Goal: Transaction & Acquisition: Book appointment/travel/reservation

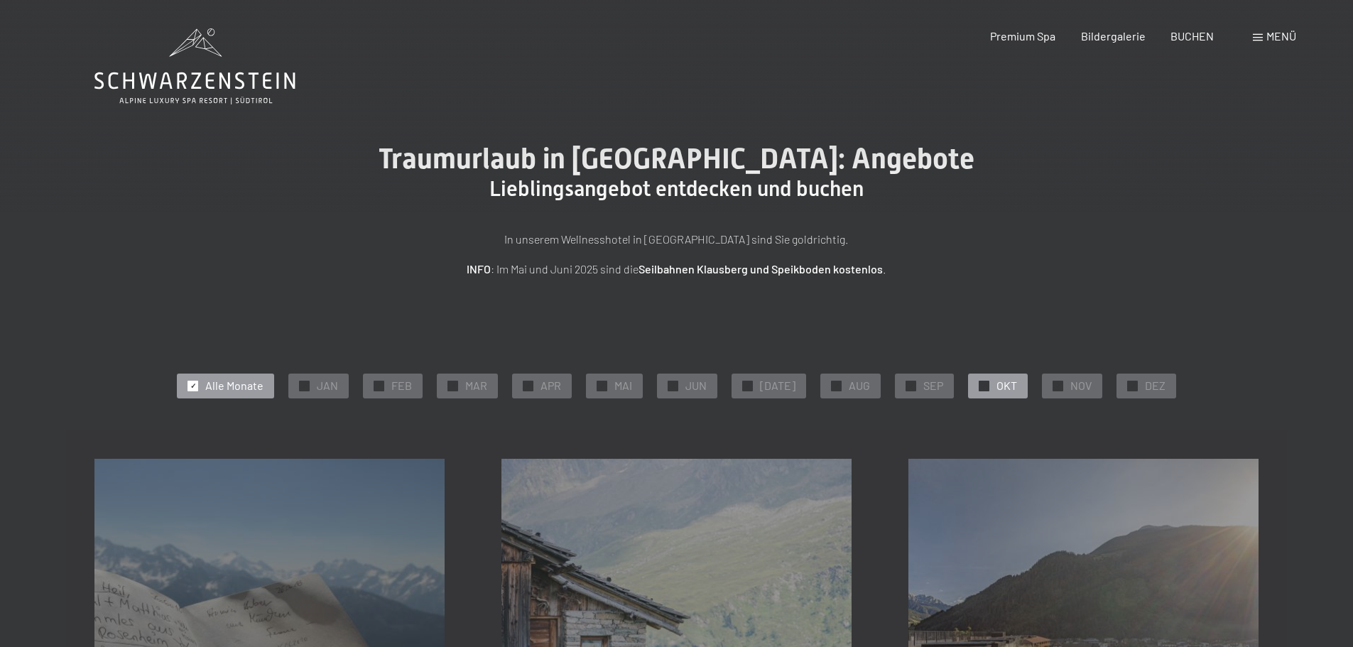
click at [997, 384] on span "OKT" at bounding box center [1007, 386] width 21 height 16
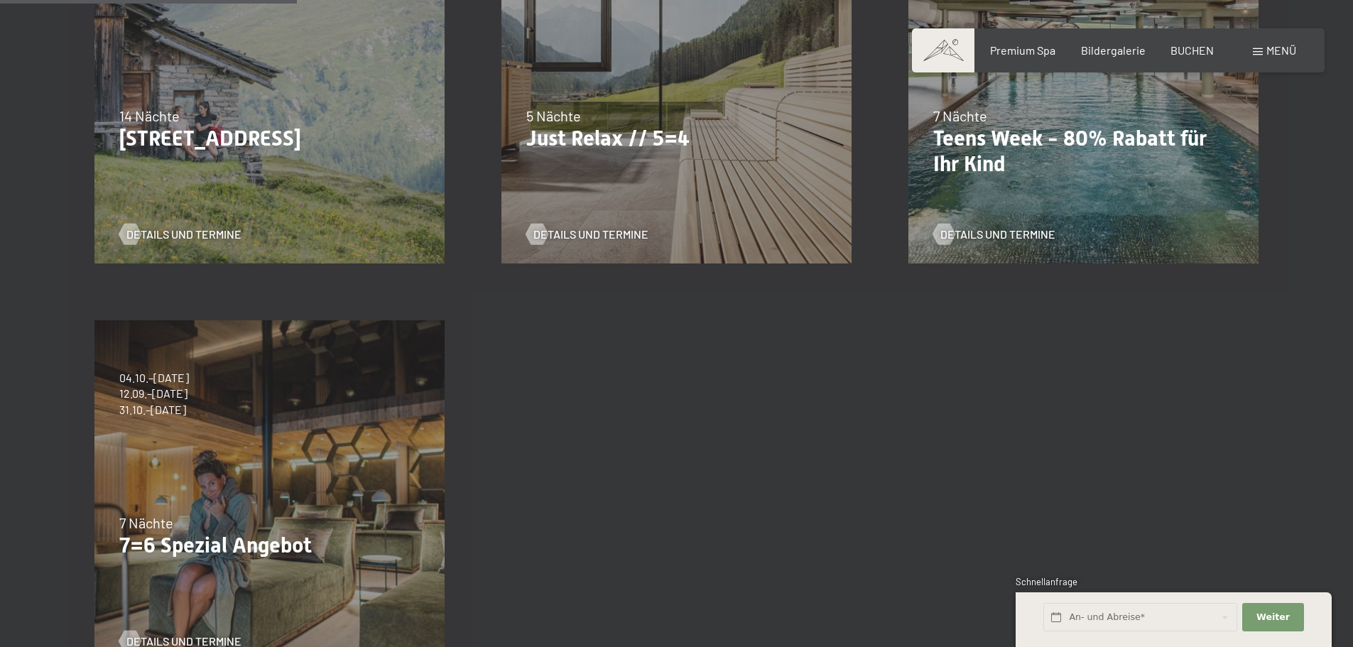
scroll to position [284, 0]
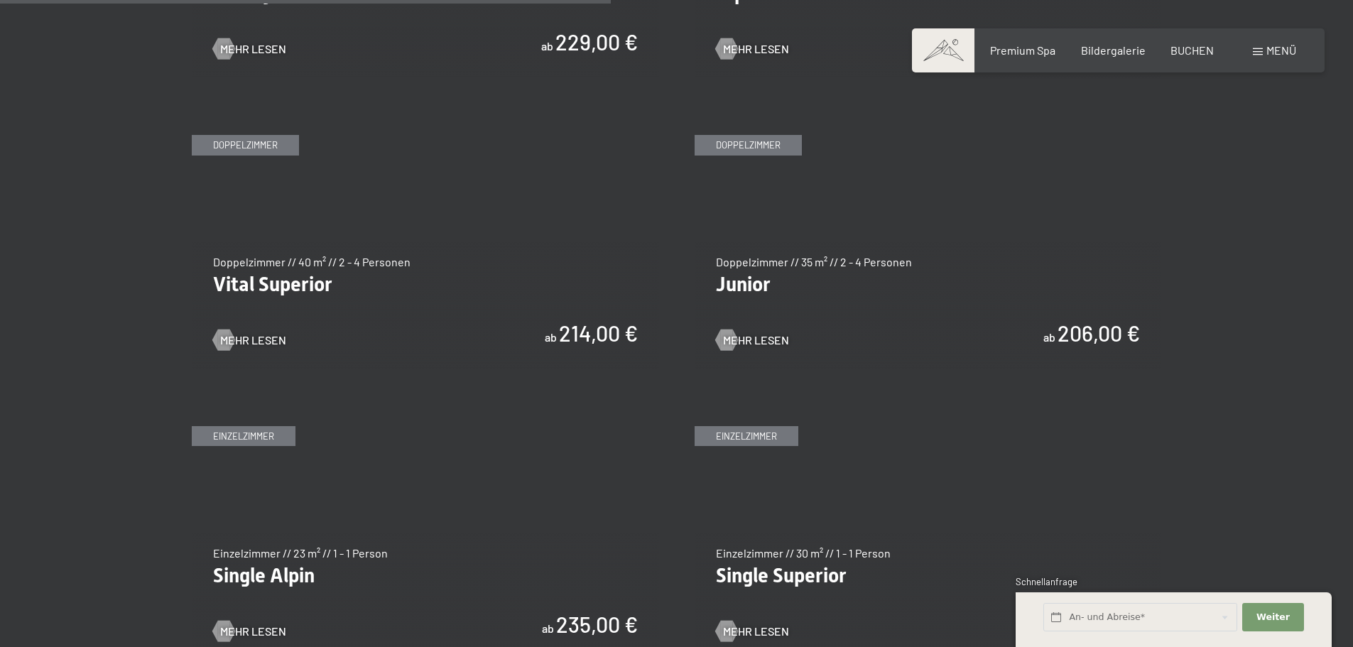
scroll to position [2060, 0]
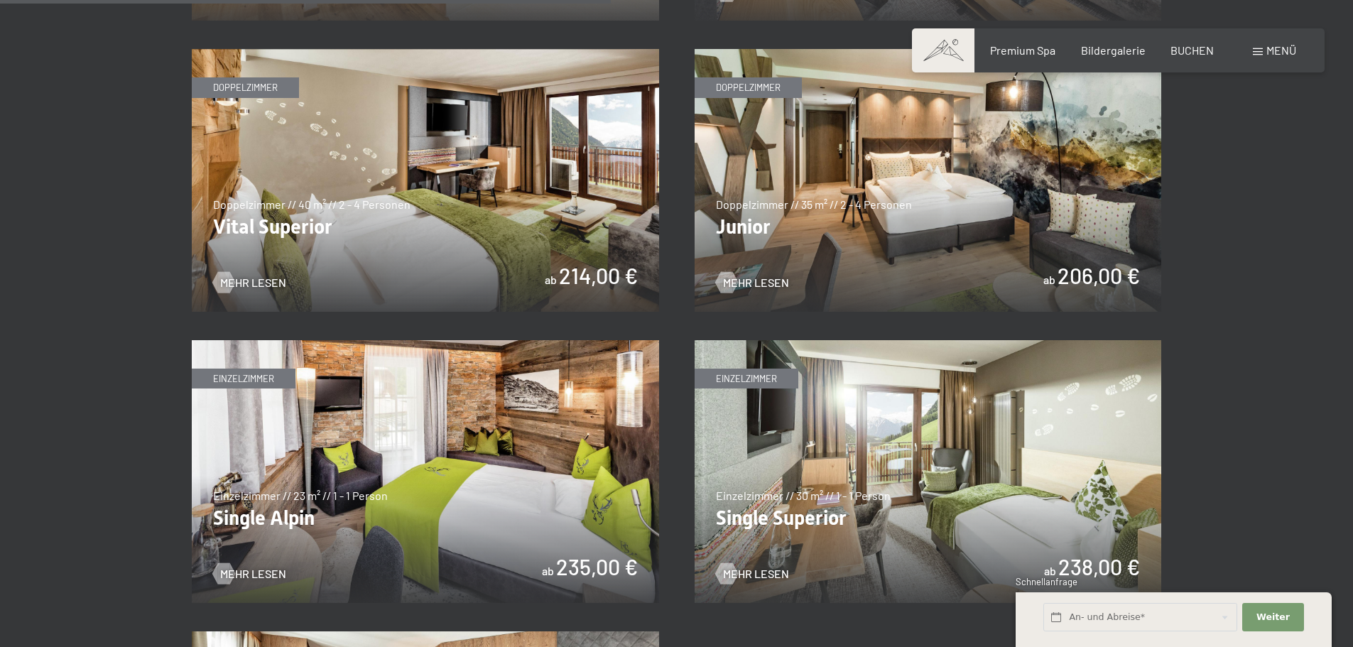
click at [856, 182] on img at bounding box center [928, 180] width 467 height 263
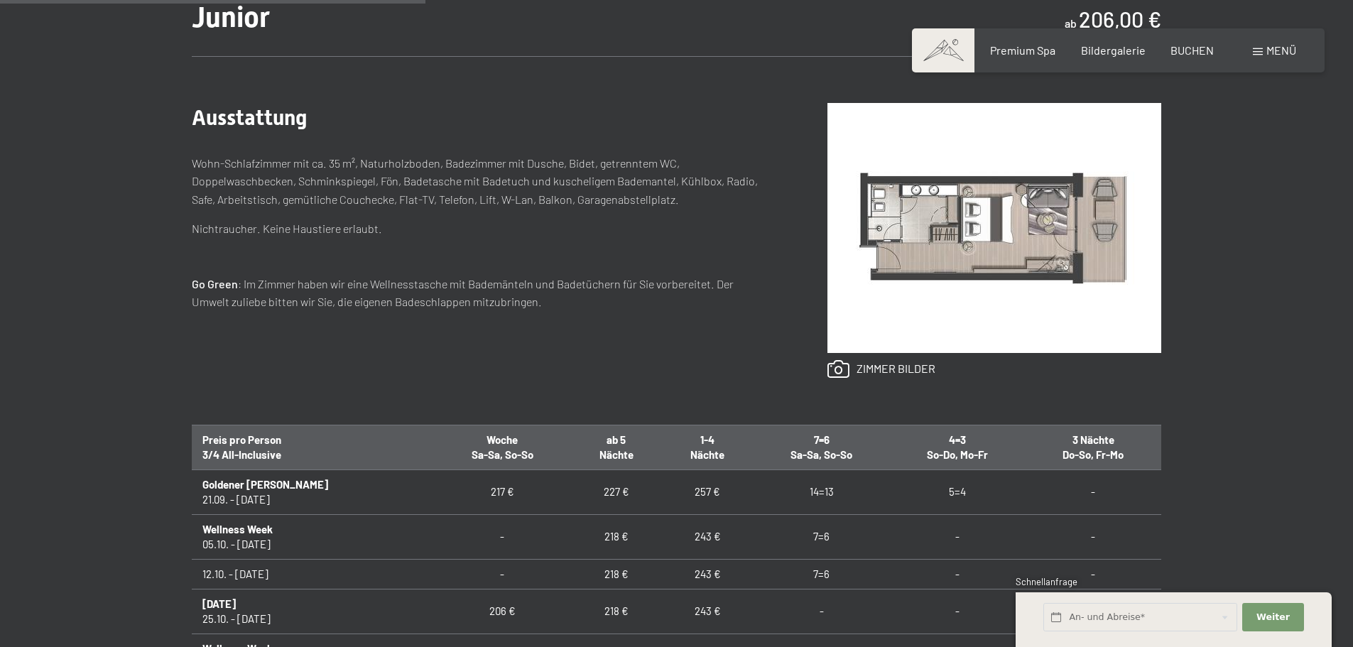
click at [665, 496] on td "257 €" at bounding box center [707, 492] width 91 height 45
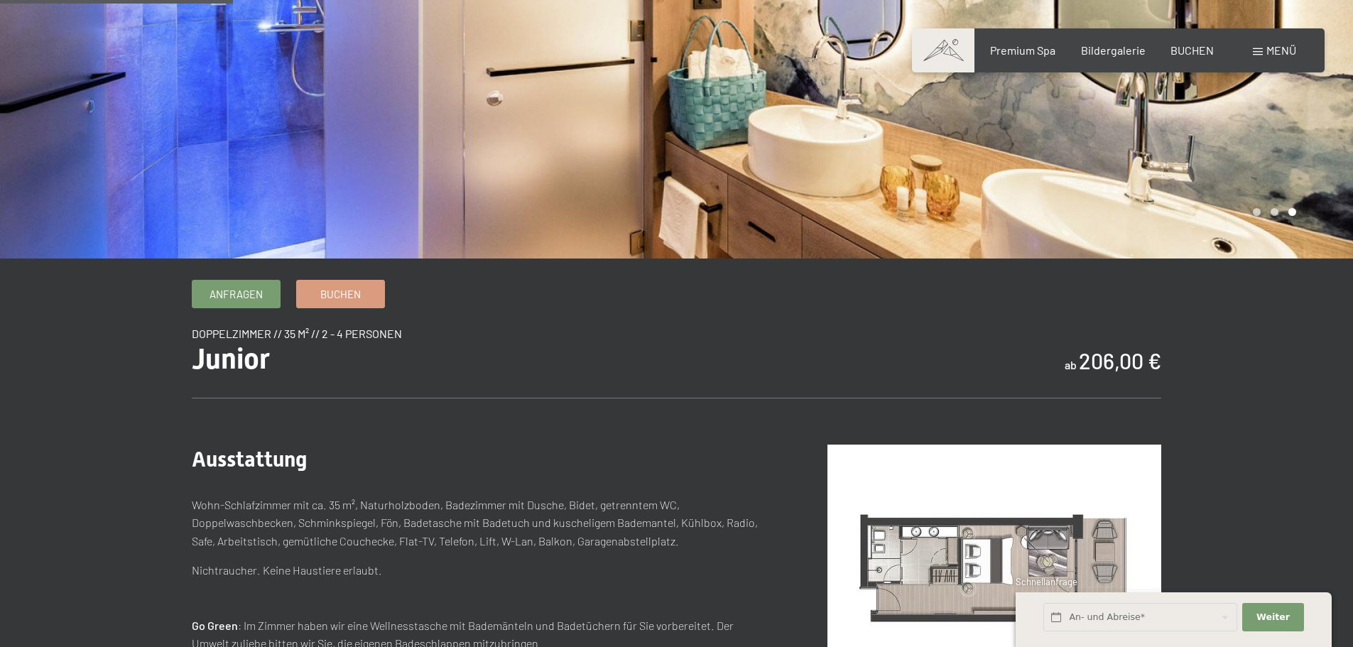
scroll to position [213, 0]
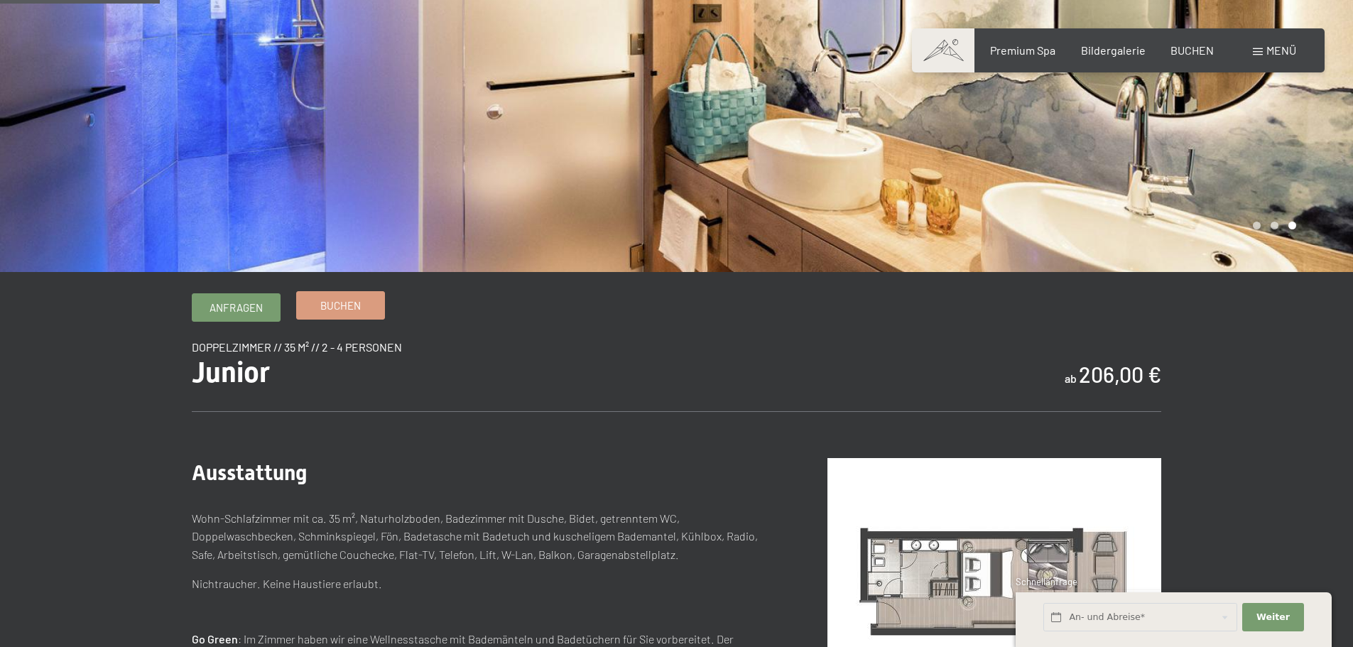
click at [320, 300] on span "Buchen" at bounding box center [340, 305] width 40 height 15
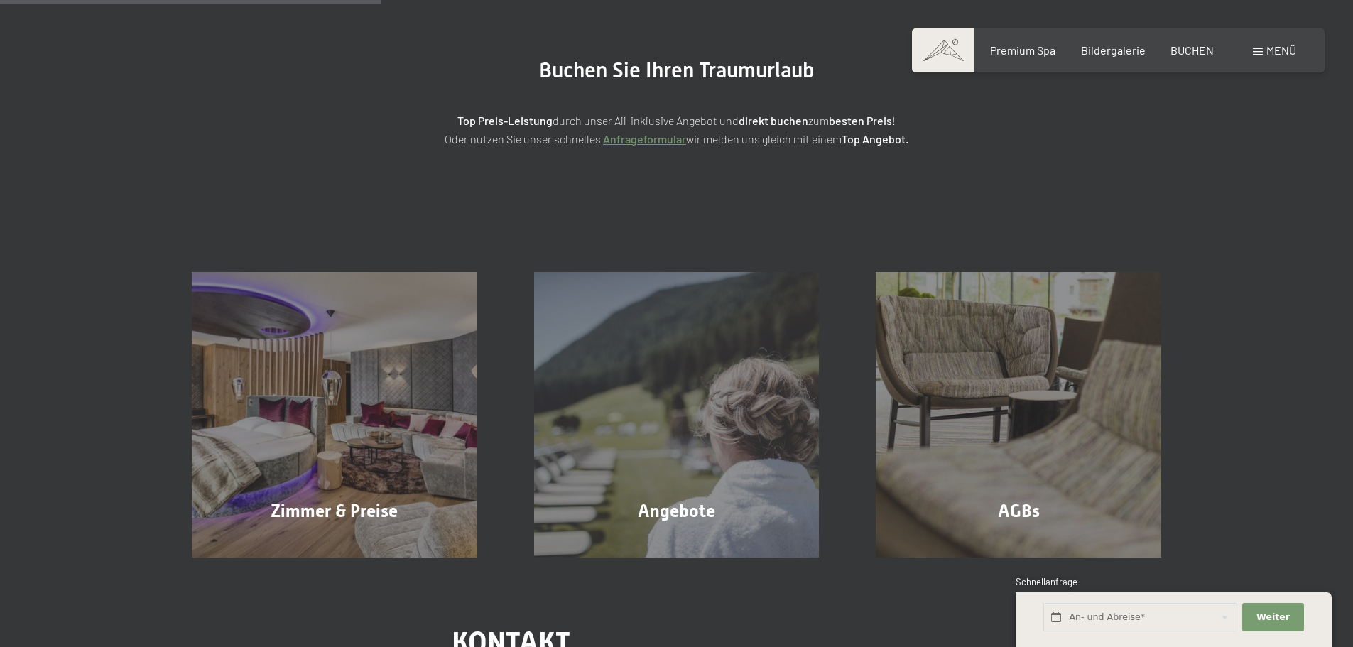
scroll to position [213, 0]
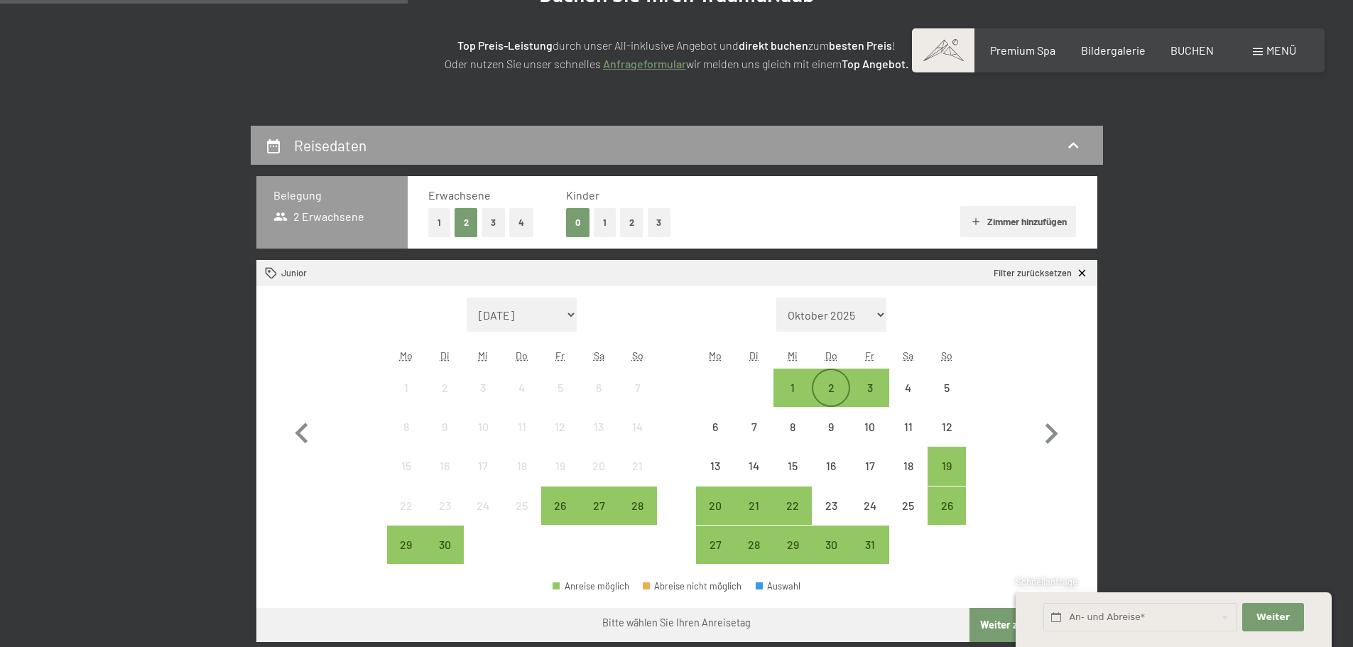
click at [829, 391] on div "2" at bounding box center [831, 400] width 36 height 36
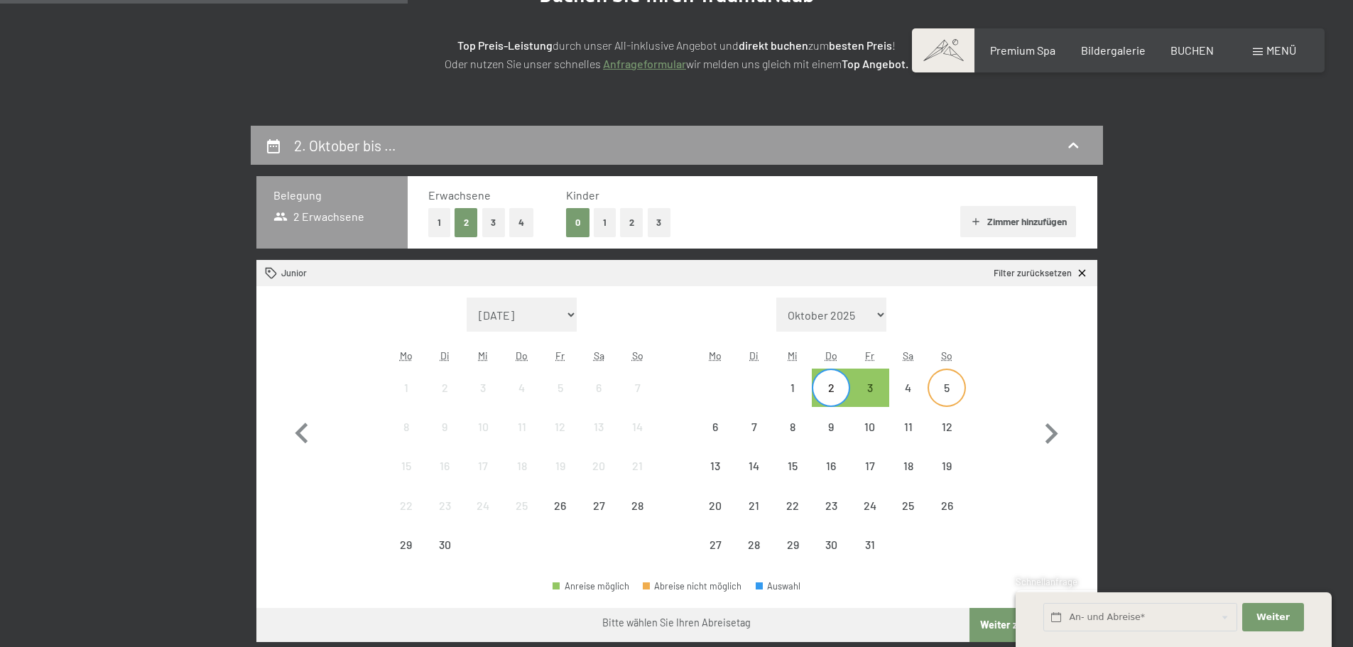
click at [947, 386] on div "5" at bounding box center [947, 400] width 36 height 36
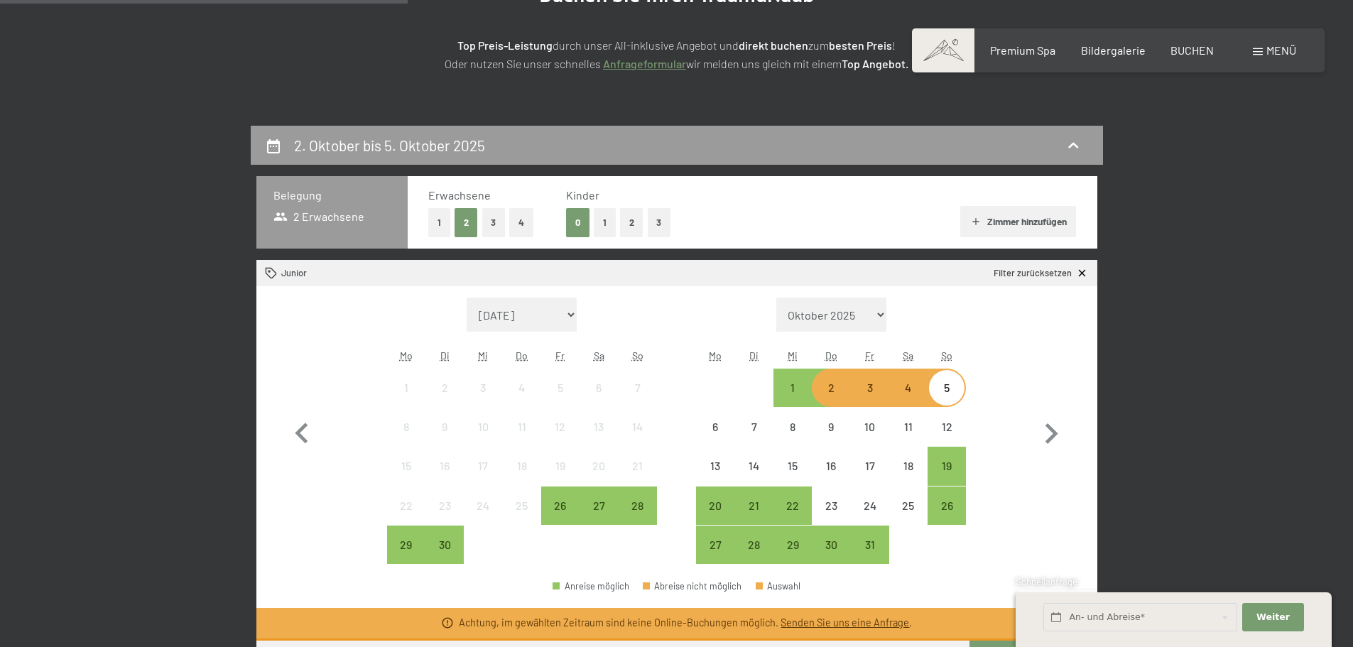
click at [832, 394] on div "2" at bounding box center [831, 400] width 36 height 36
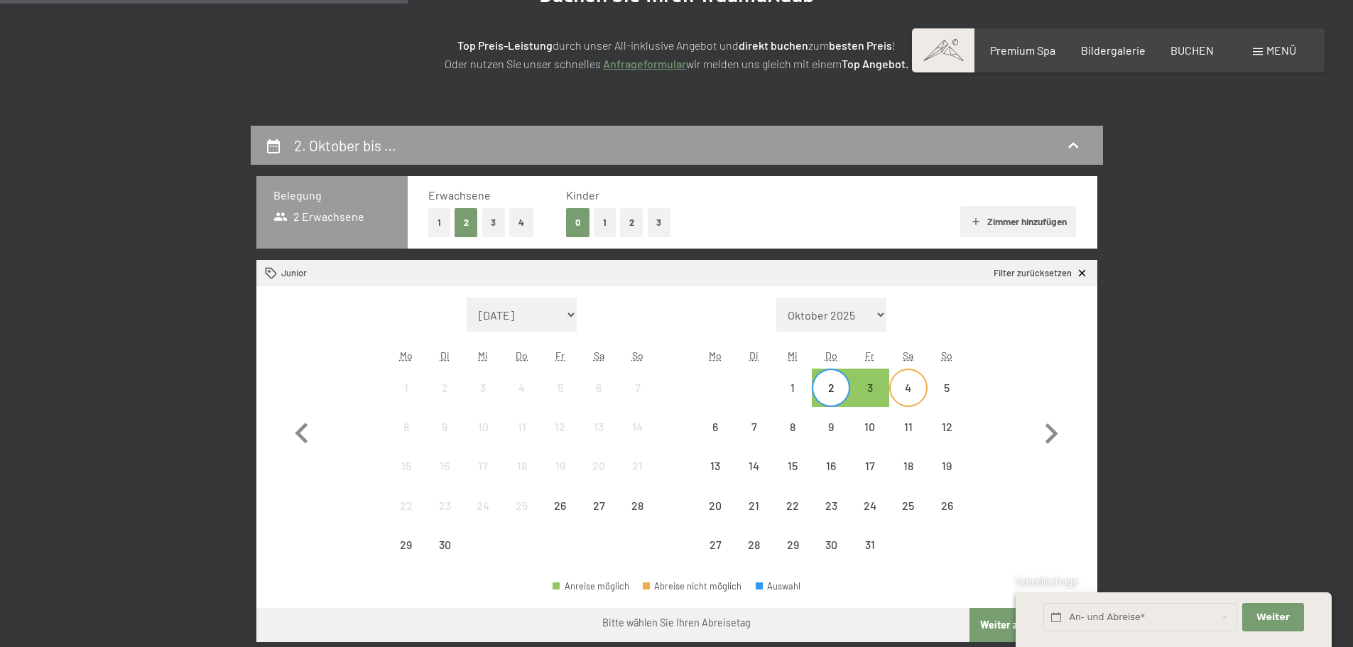
click at [912, 382] on div "4" at bounding box center [909, 400] width 36 height 36
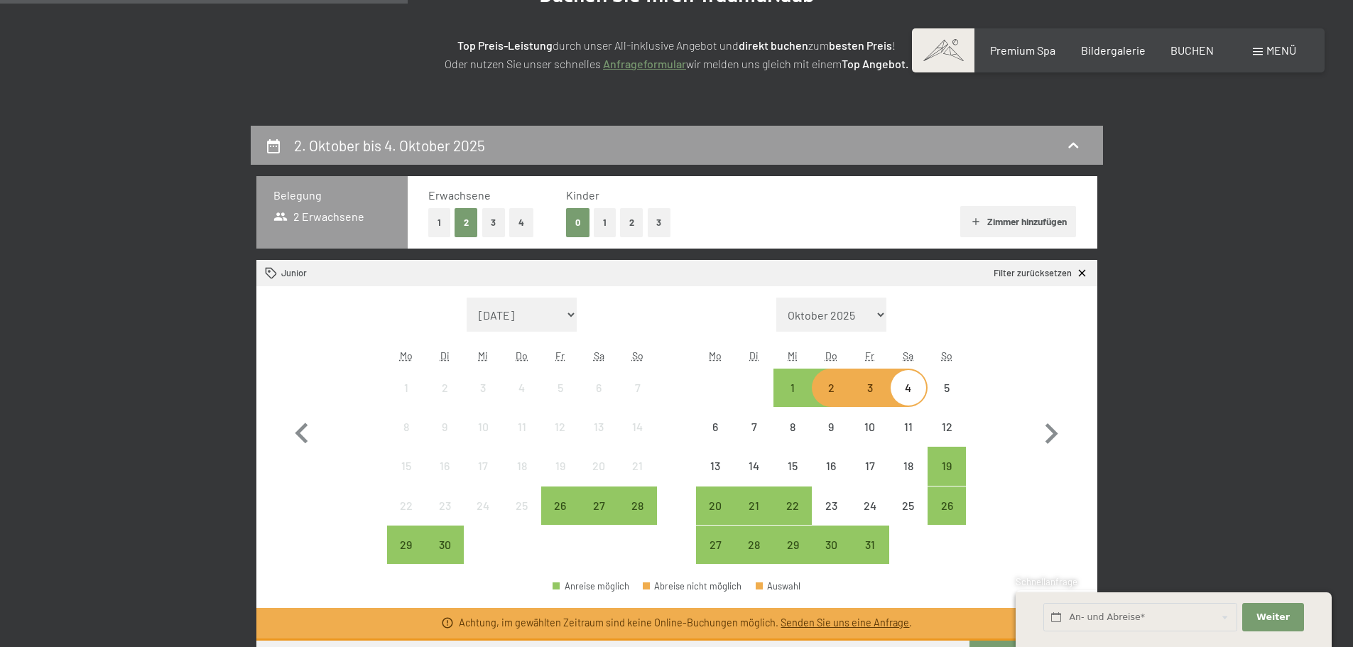
click at [841, 388] on div "2" at bounding box center [831, 400] width 36 height 36
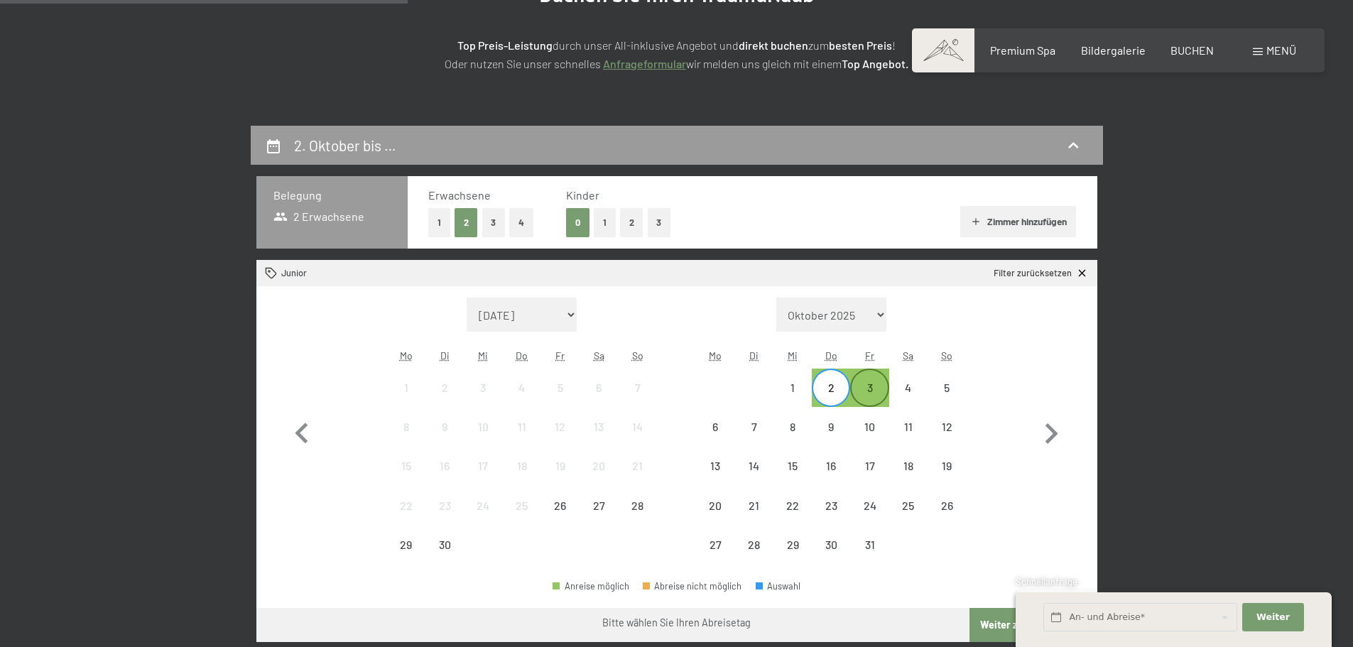
click at [870, 389] on div "3" at bounding box center [870, 400] width 36 height 36
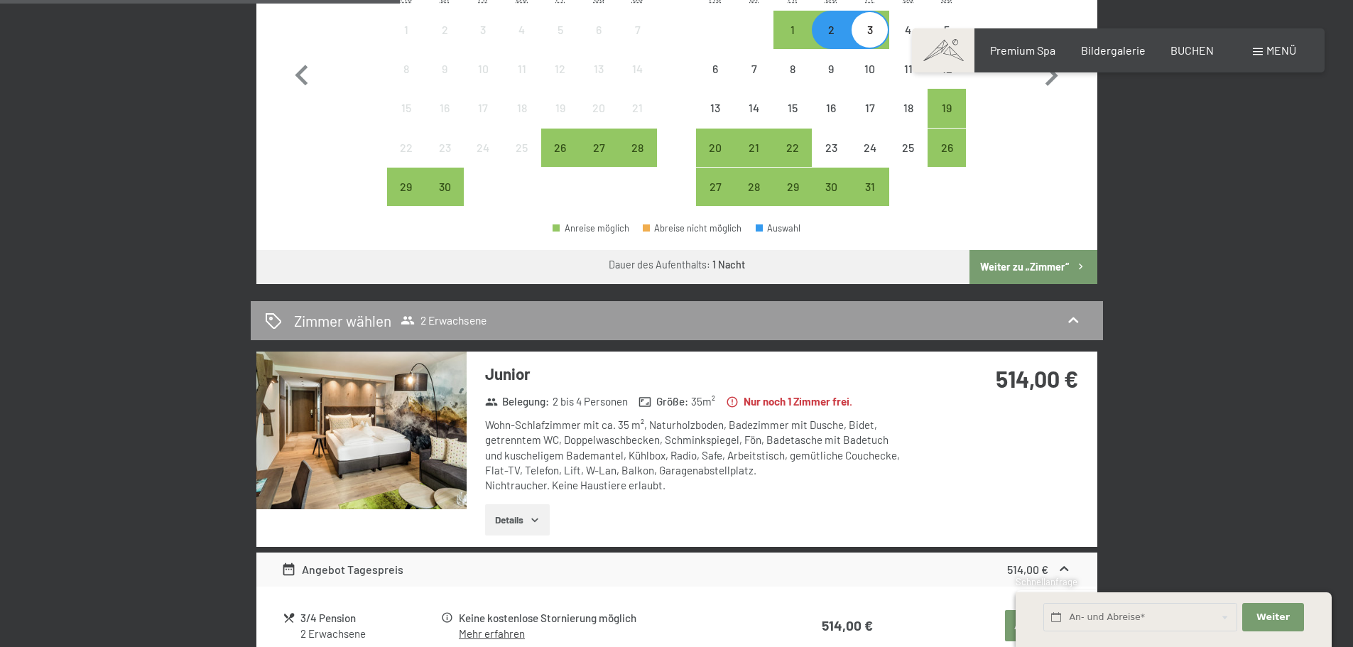
scroll to position [497, 0]
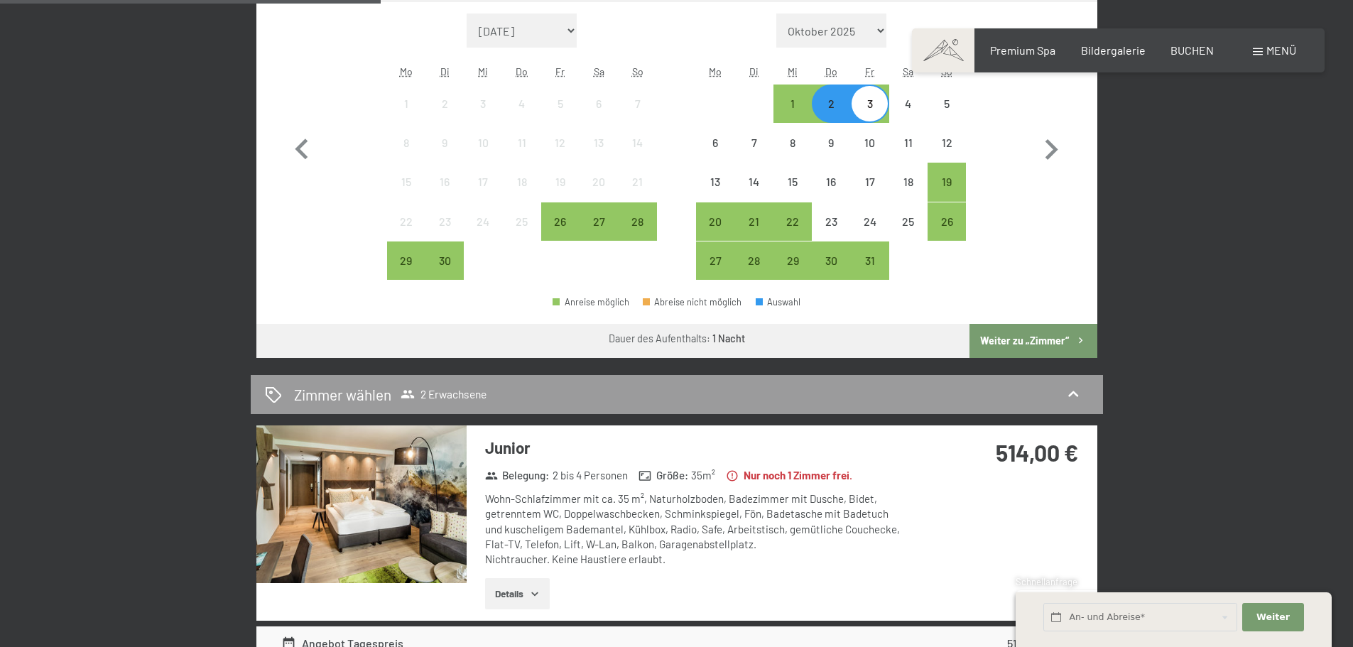
click at [871, 124] on div "10" at bounding box center [869, 143] width 38 height 38
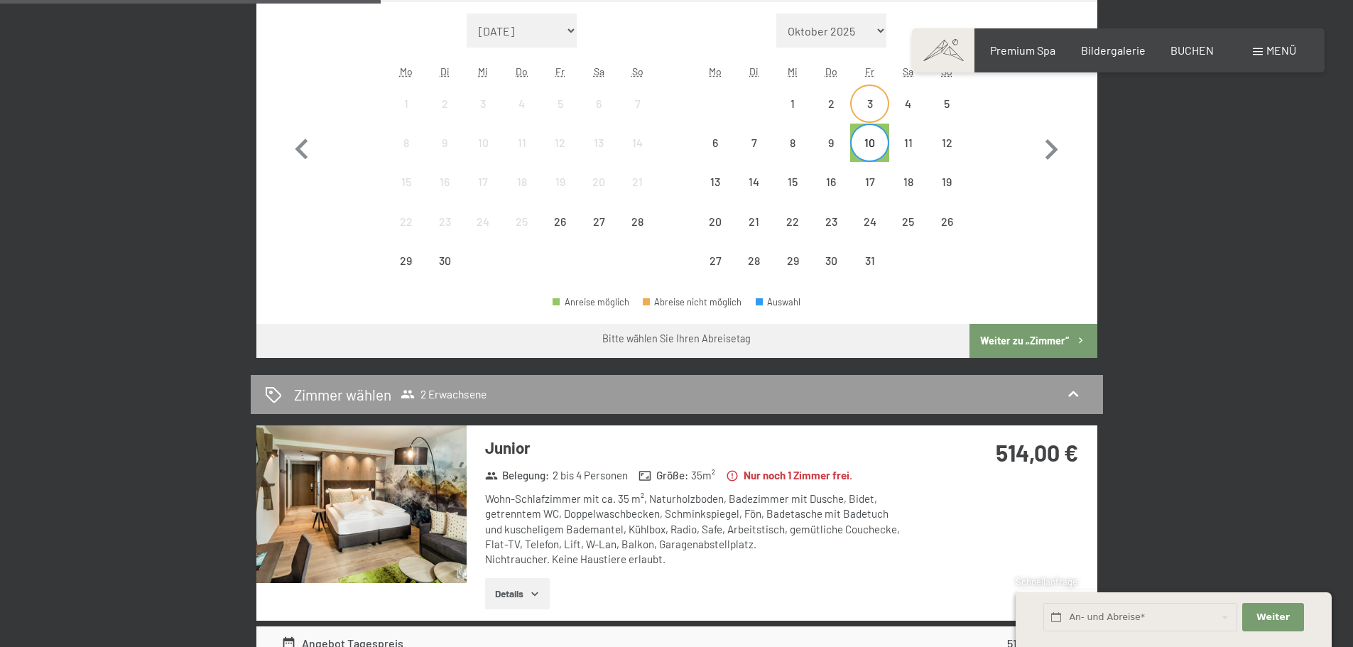
click at [868, 100] on div "3" at bounding box center [870, 116] width 36 height 36
click at [932, 105] on div "5" at bounding box center [947, 116] width 36 height 36
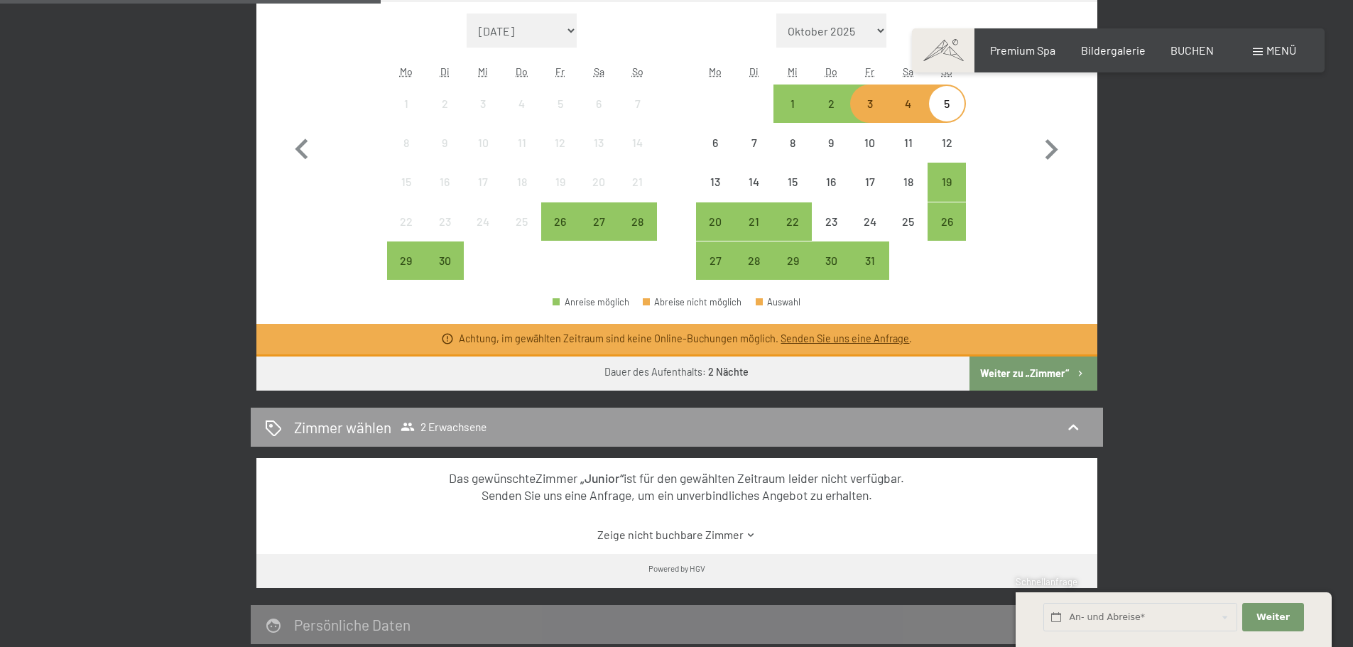
click at [906, 94] on div "4" at bounding box center [909, 104] width 36 height 36
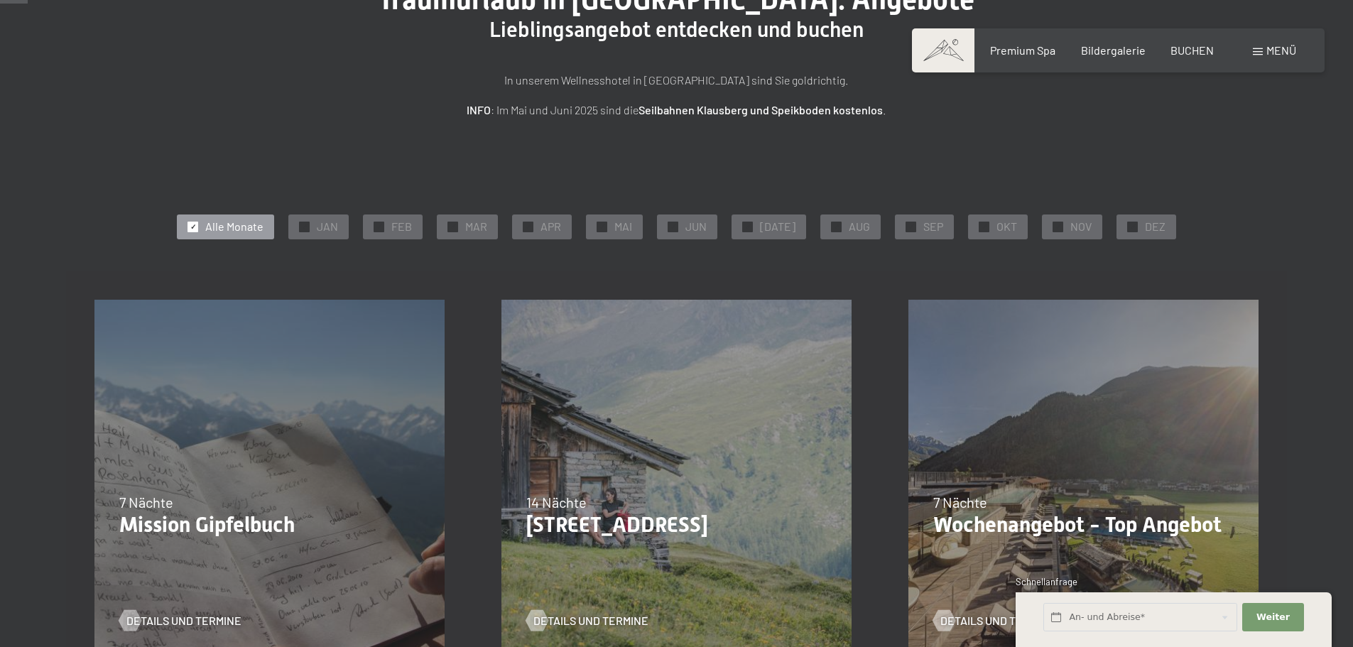
scroll to position [213, 0]
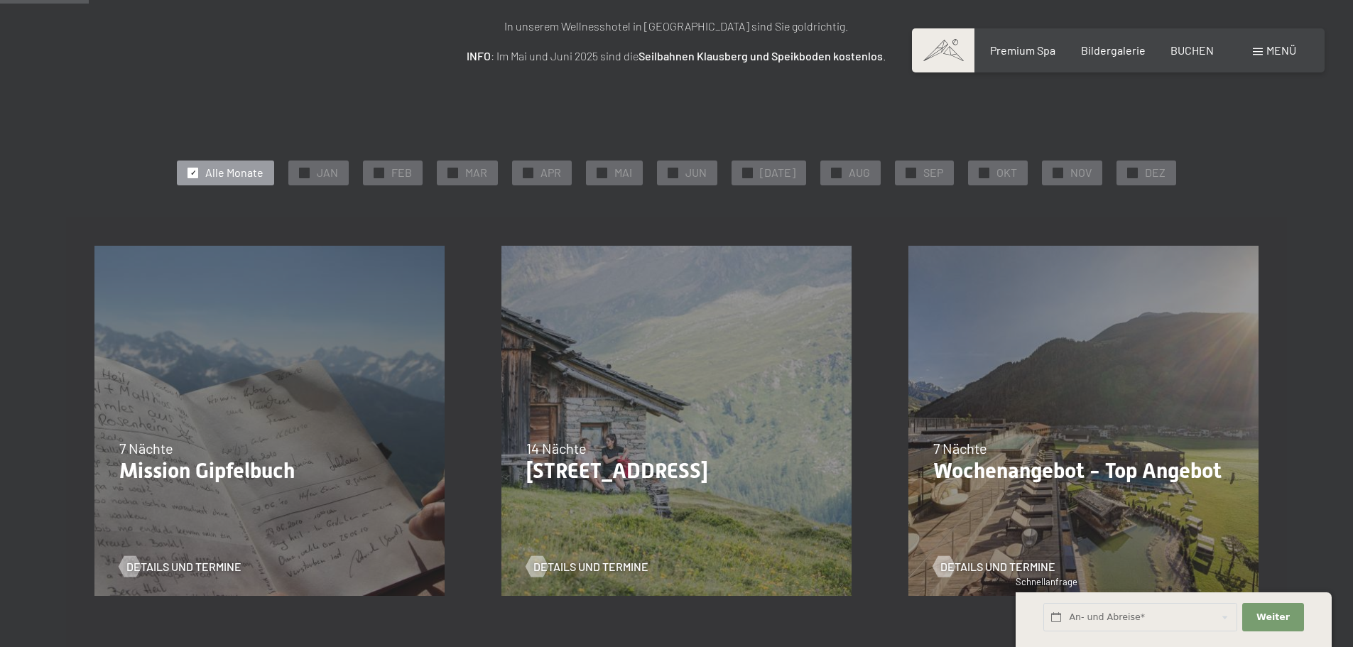
click at [1081, 53] on div "Premium Spa Bildergalerie BUCHEN" at bounding box center [1090, 51] width 298 height 16
click at [1099, 46] on span "Bildergalerie" at bounding box center [1113, 47] width 65 height 13
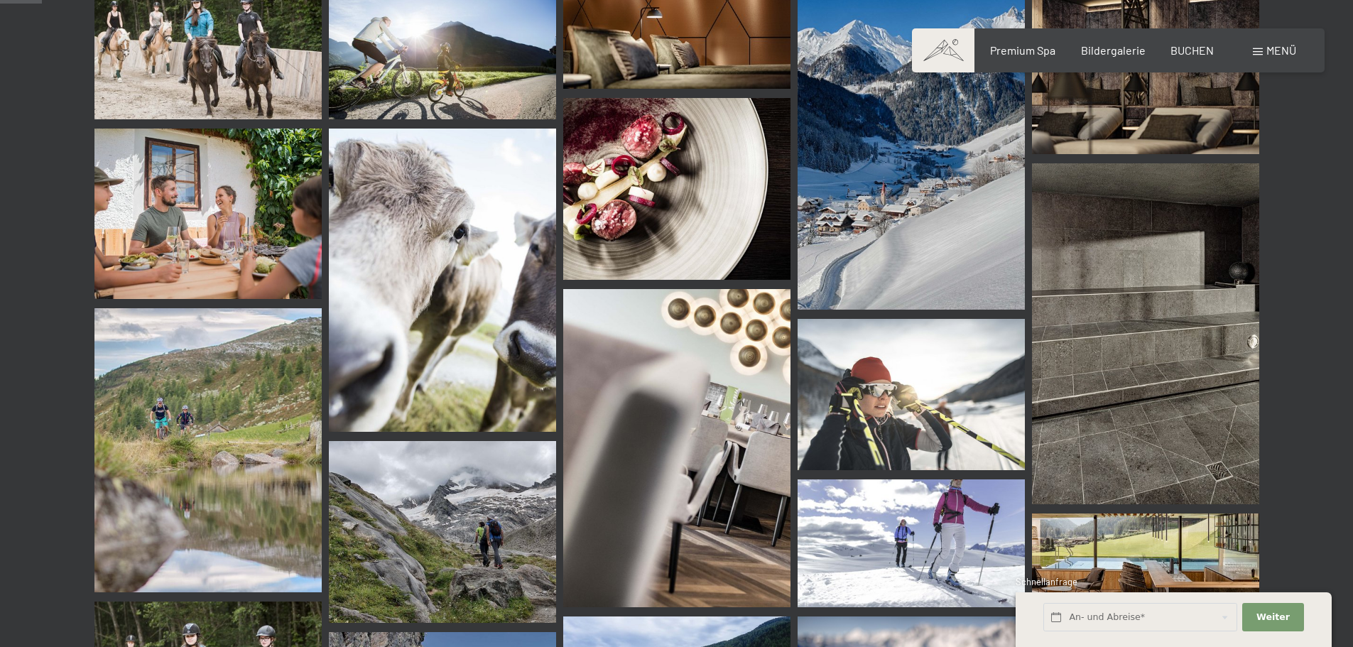
scroll to position [568, 0]
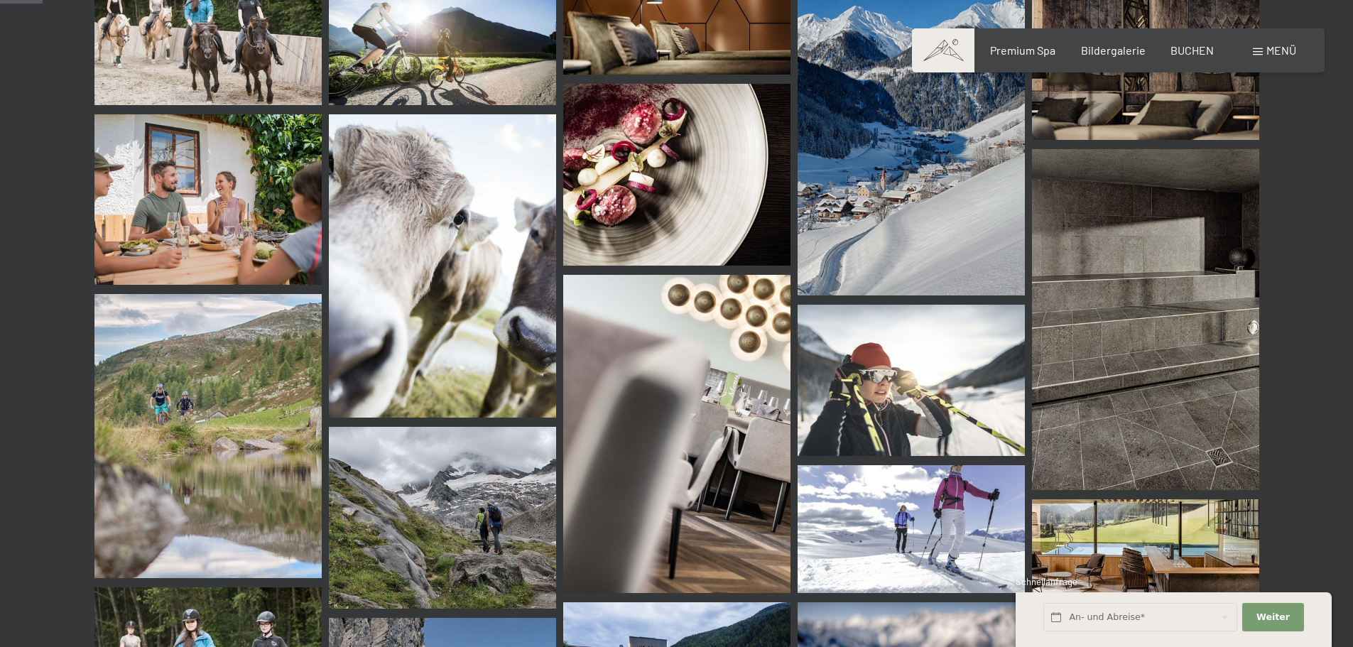
click at [1081, 189] on img at bounding box center [1145, 319] width 227 height 341
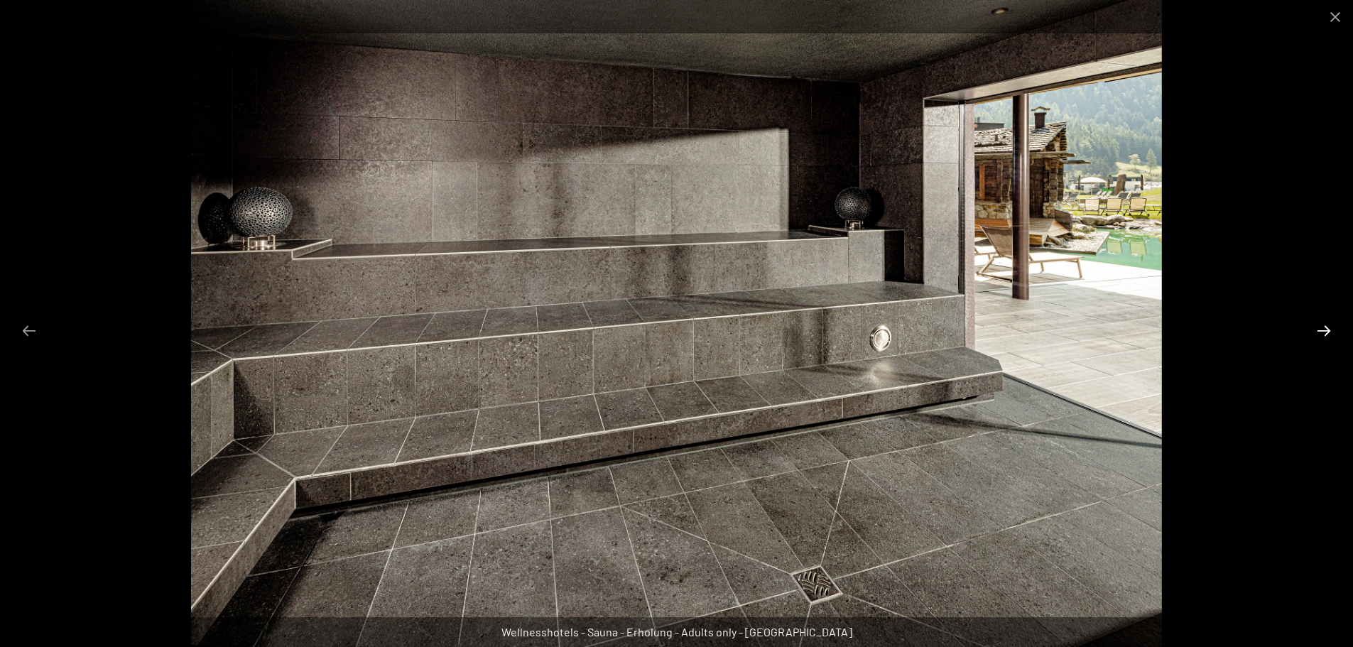
click at [1321, 318] on button "Next slide" at bounding box center [1324, 331] width 30 height 28
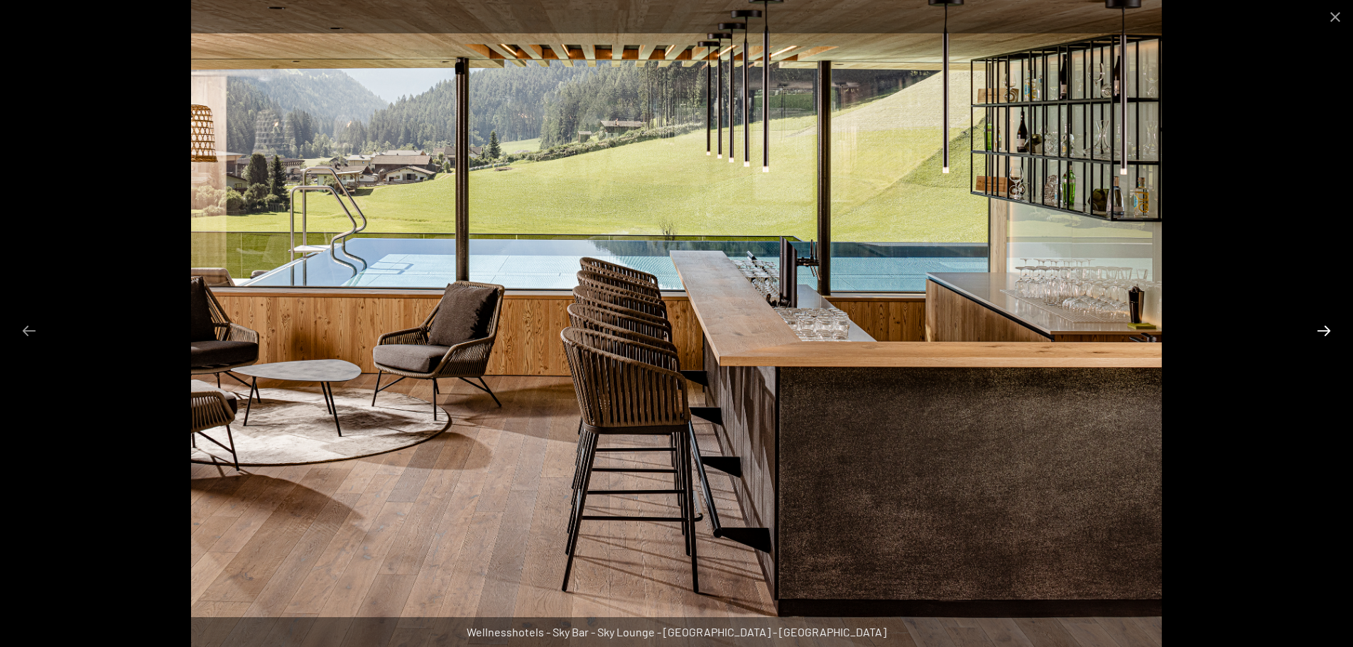
click at [1321, 318] on button "Next slide" at bounding box center [1324, 331] width 30 height 28
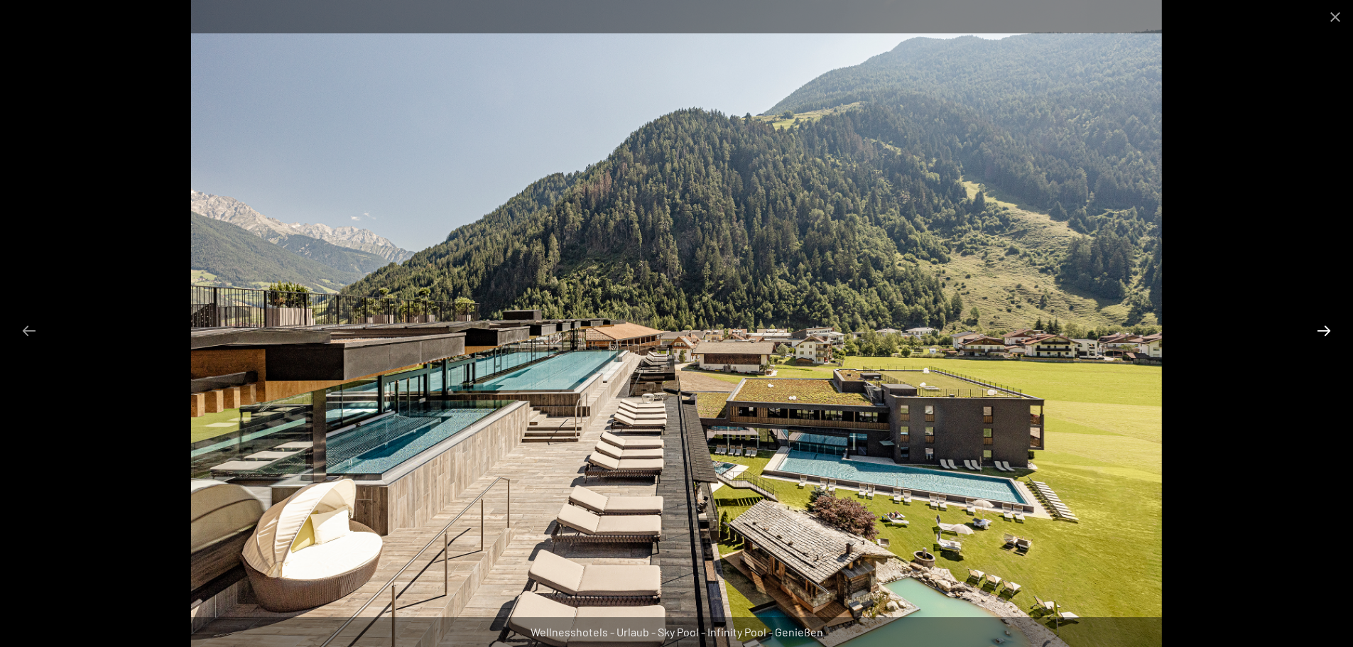
click at [1319, 336] on button "Next slide" at bounding box center [1324, 331] width 30 height 28
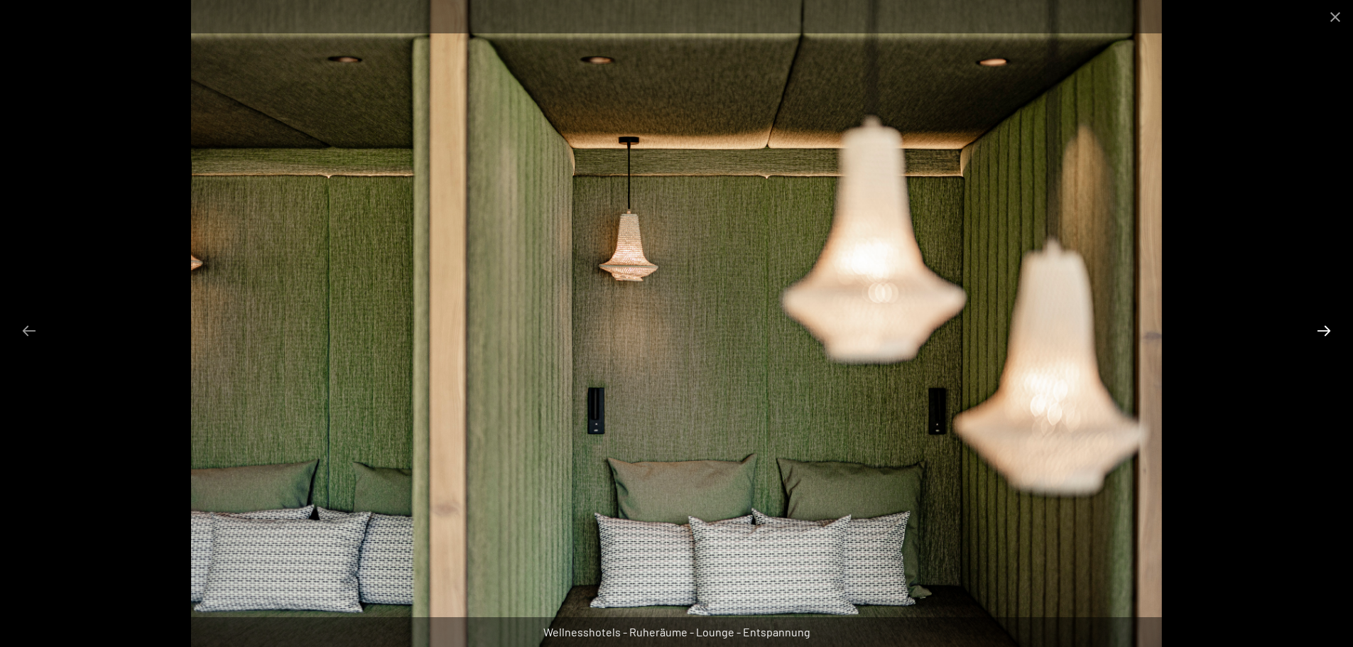
click at [1319, 336] on button "Next slide" at bounding box center [1324, 331] width 30 height 28
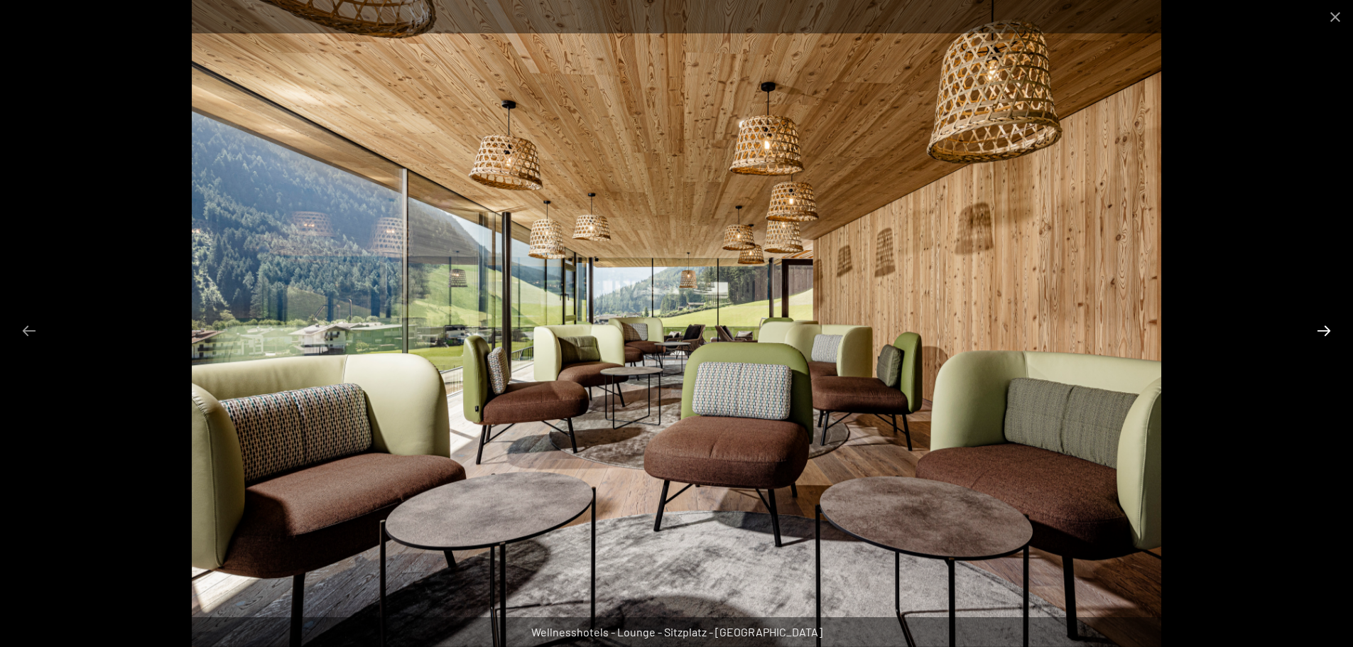
click at [1321, 336] on button "Next slide" at bounding box center [1324, 331] width 30 height 28
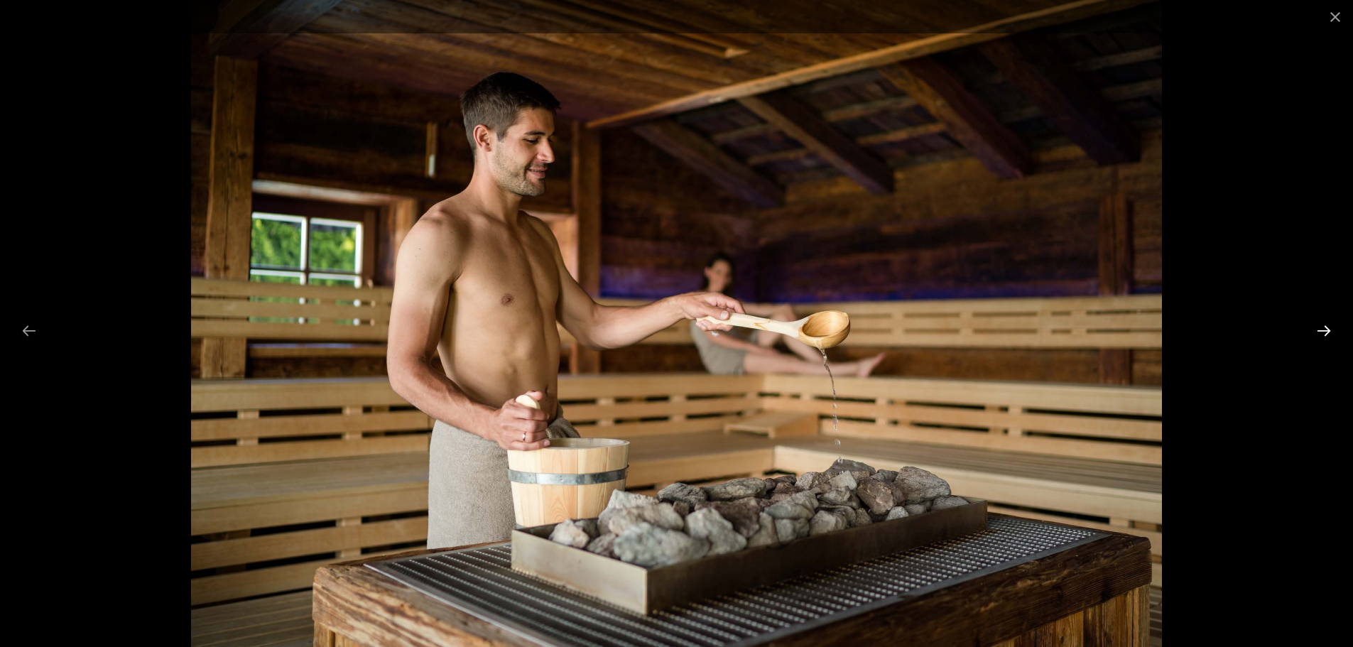
click at [1321, 336] on button "Next slide" at bounding box center [1324, 331] width 30 height 28
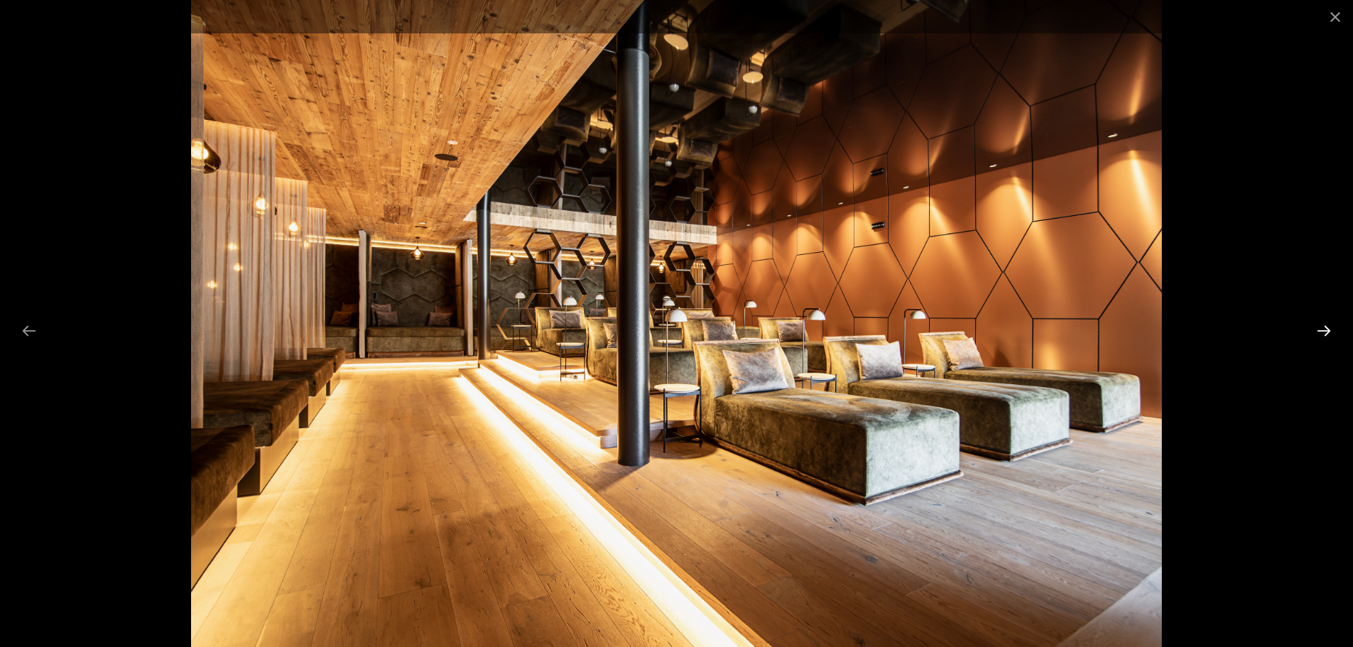
click at [1322, 336] on button "Next slide" at bounding box center [1324, 331] width 30 height 28
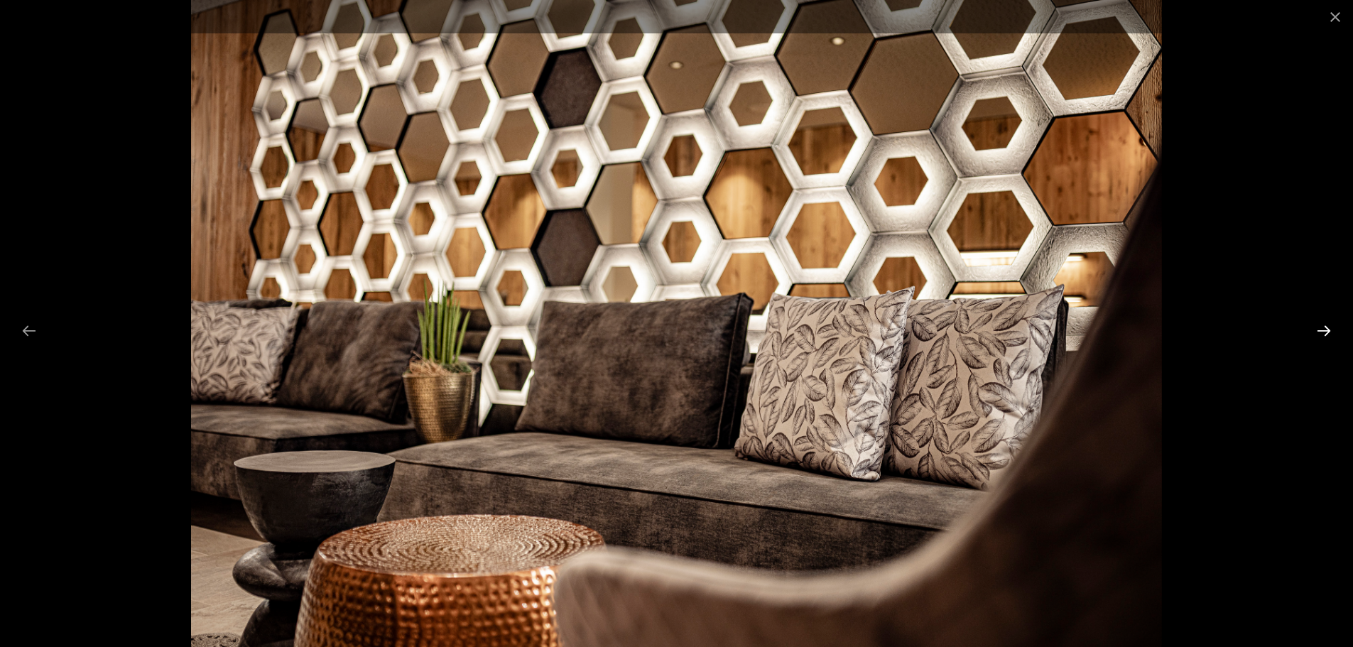
click at [1324, 337] on button "Next slide" at bounding box center [1324, 331] width 30 height 28
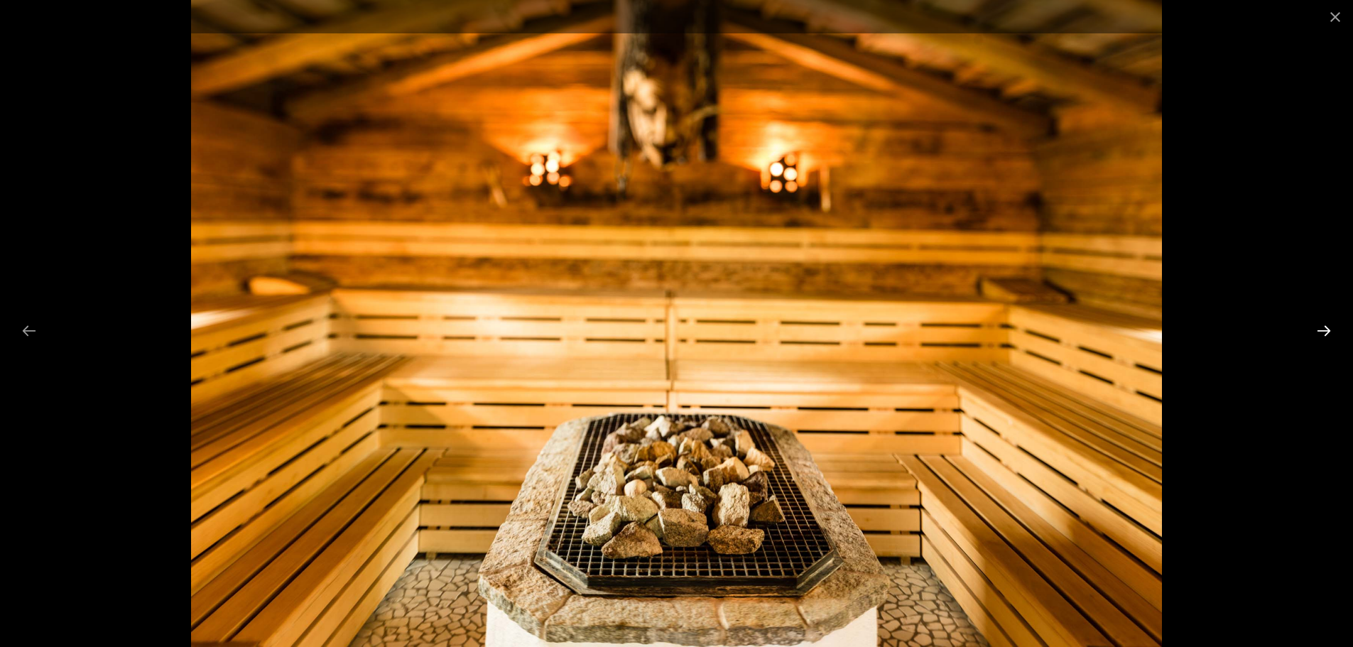
click at [1324, 337] on button "Next slide" at bounding box center [1324, 331] width 30 height 28
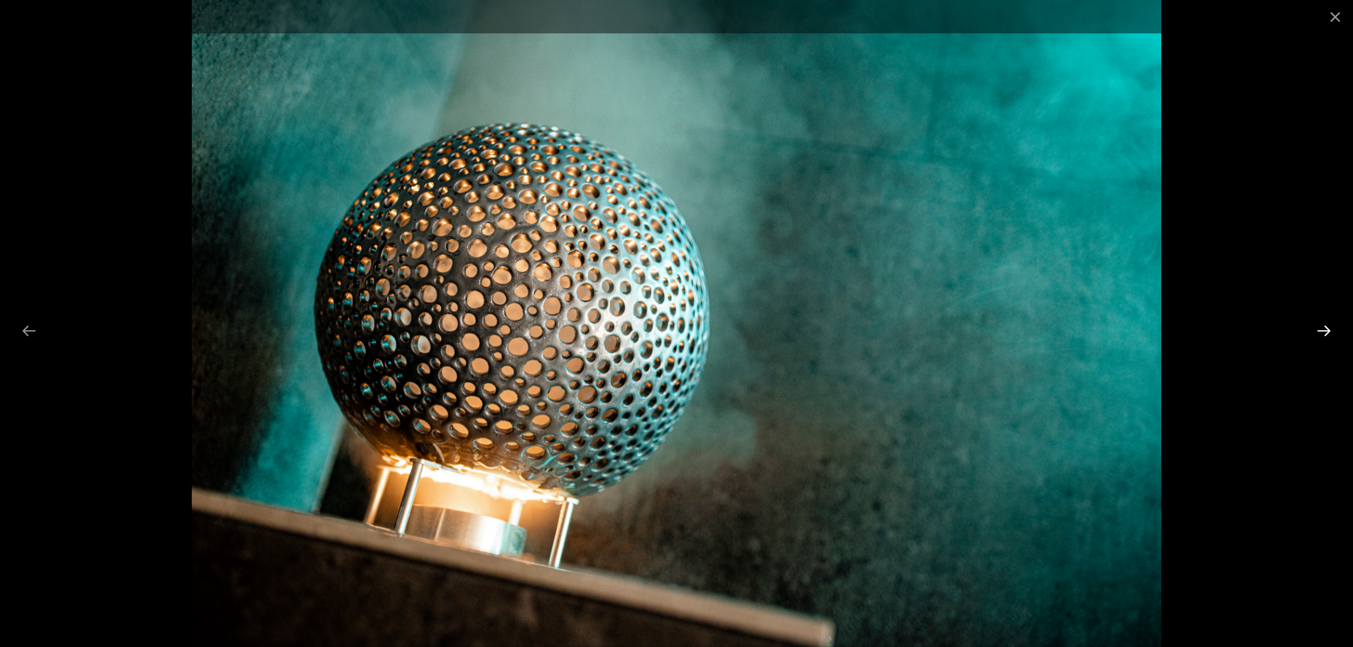
click at [1324, 337] on button "Next slide" at bounding box center [1324, 331] width 30 height 28
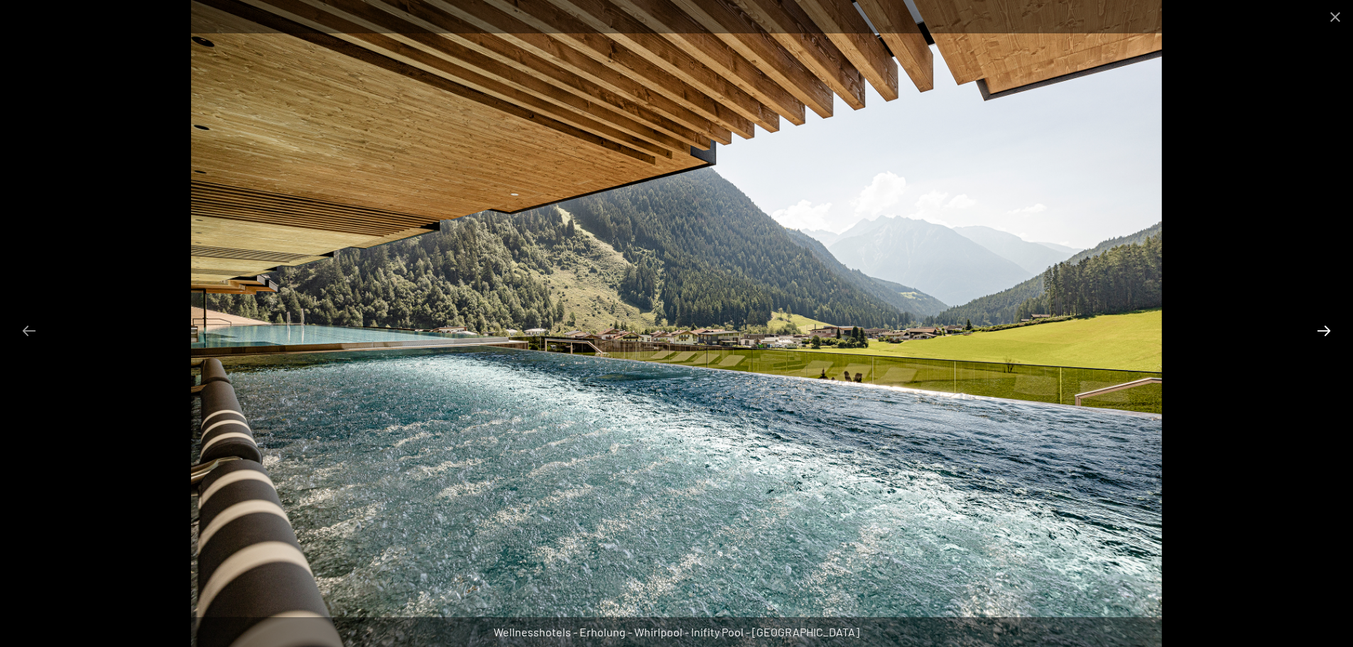
click at [1325, 337] on button "Next slide" at bounding box center [1324, 331] width 30 height 28
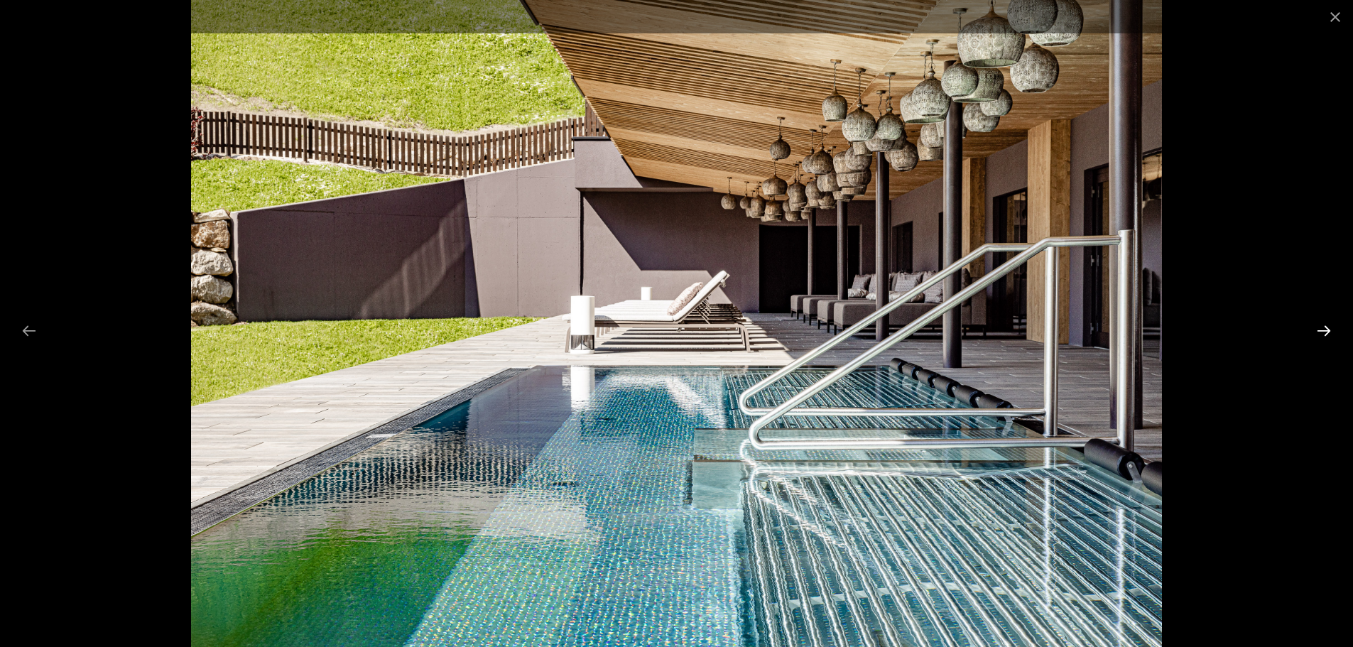
click at [1325, 337] on button "Next slide" at bounding box center [1324, 331] width 30 height 28
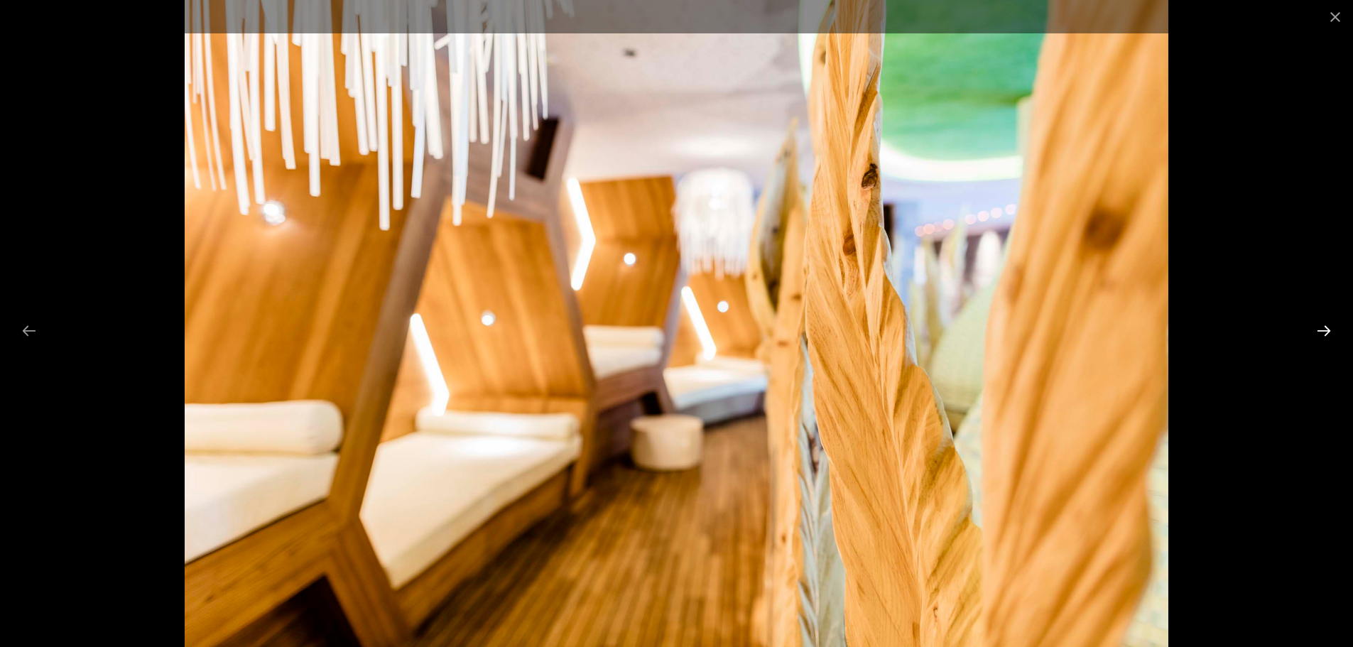
click at [1325, 337] on button "Next slide" at bounding box center [1324, 331] width 30 height 28
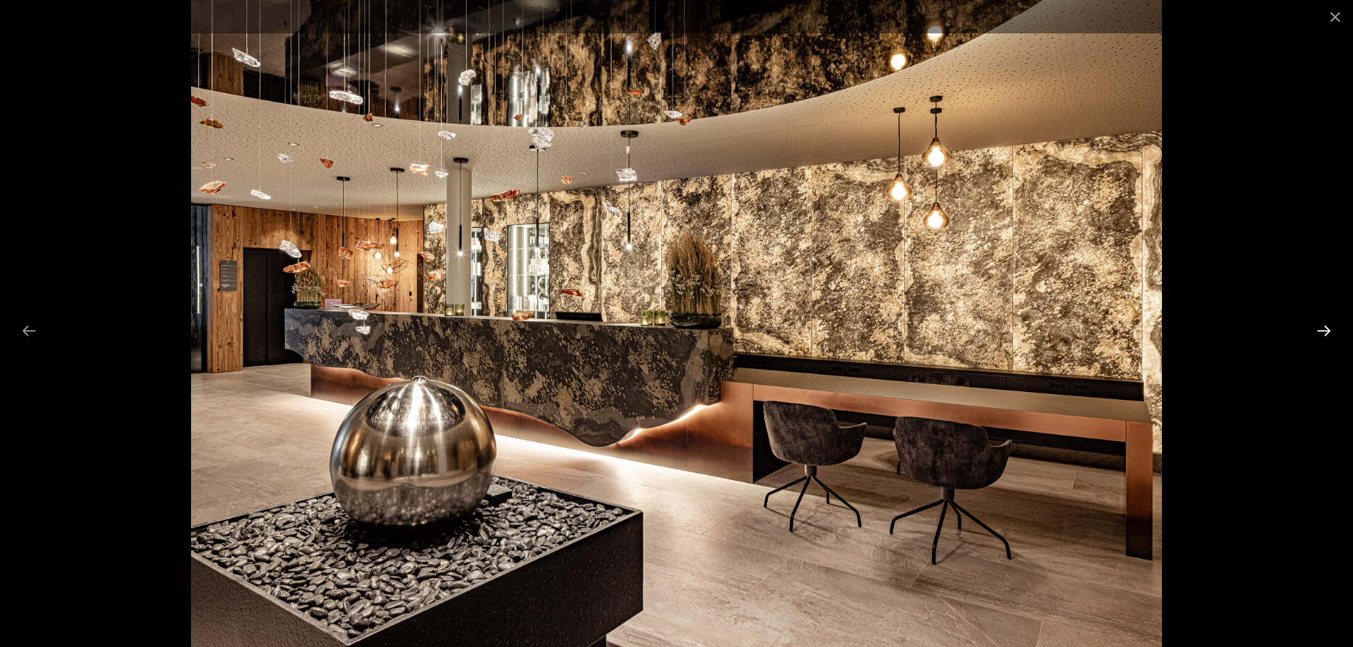
click at [1325, 337] on button "Next slide" at bounding box center [1324, 331] width 30 height 28
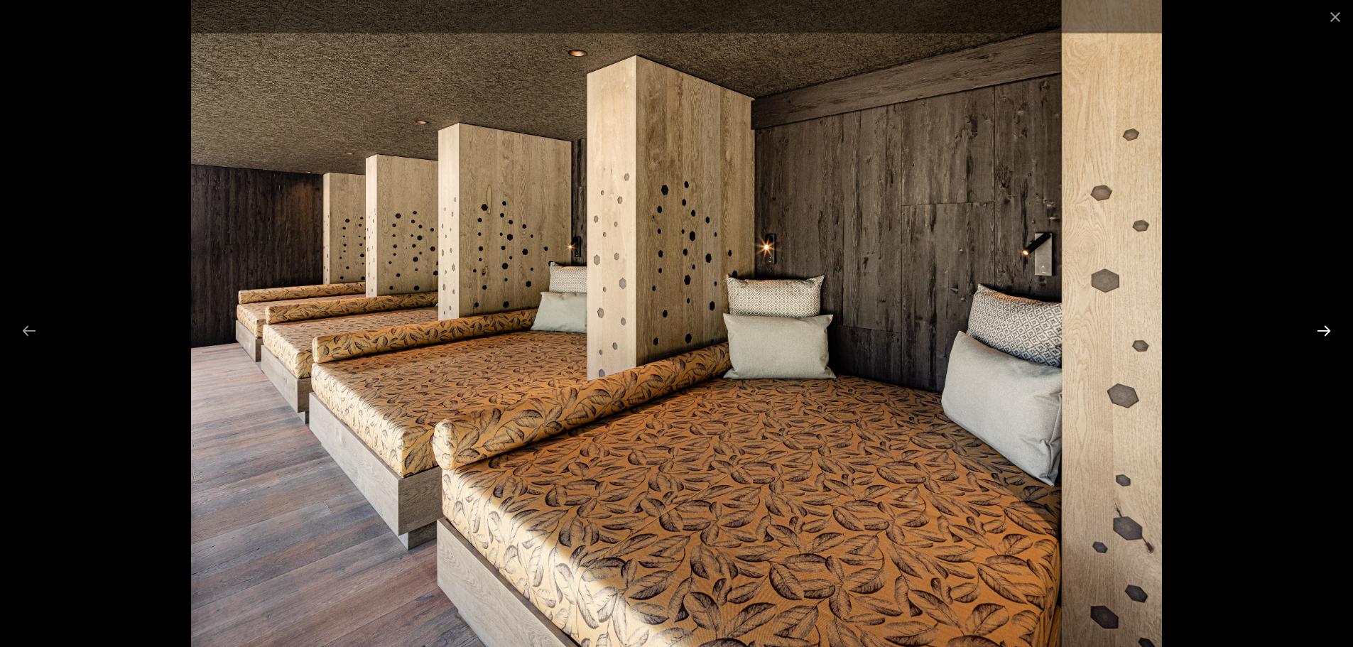
click at [1325, 337] on button "Next slide" at bounding box center [1324, 331] width 30 height 28
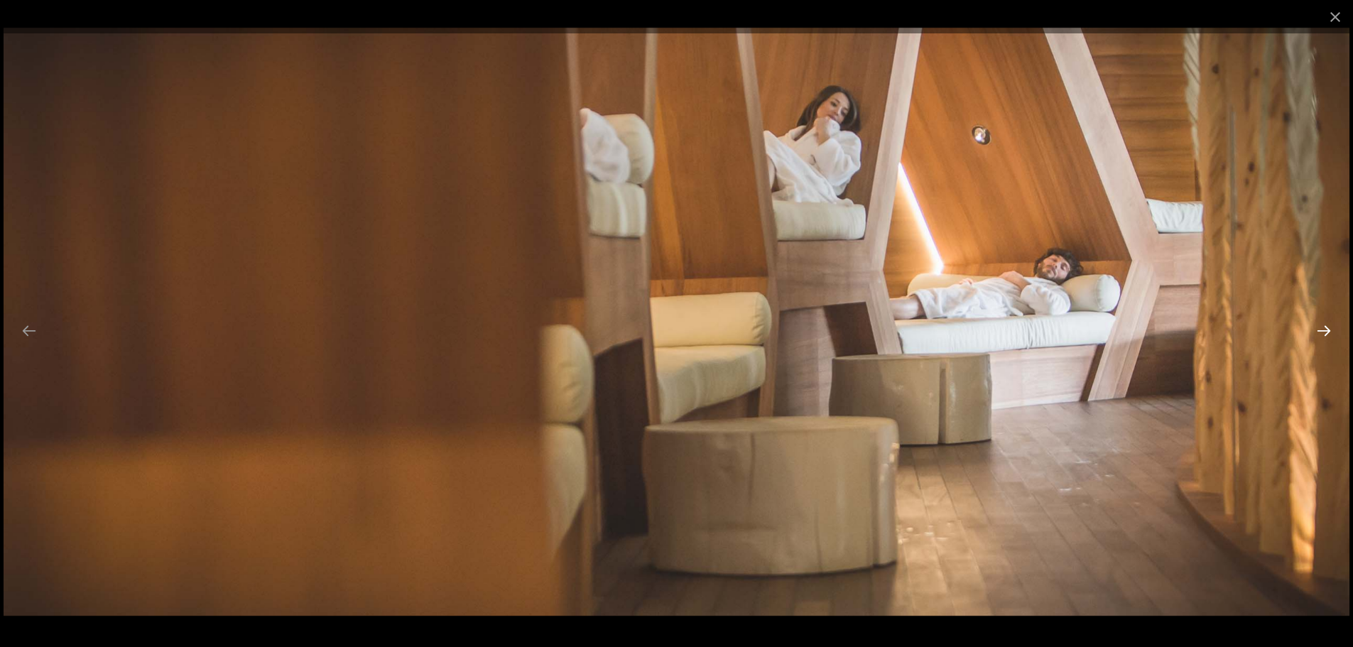
click at [1325, 337] on button "Next slide" at bounding box center [1324, 331] width 30 height 28
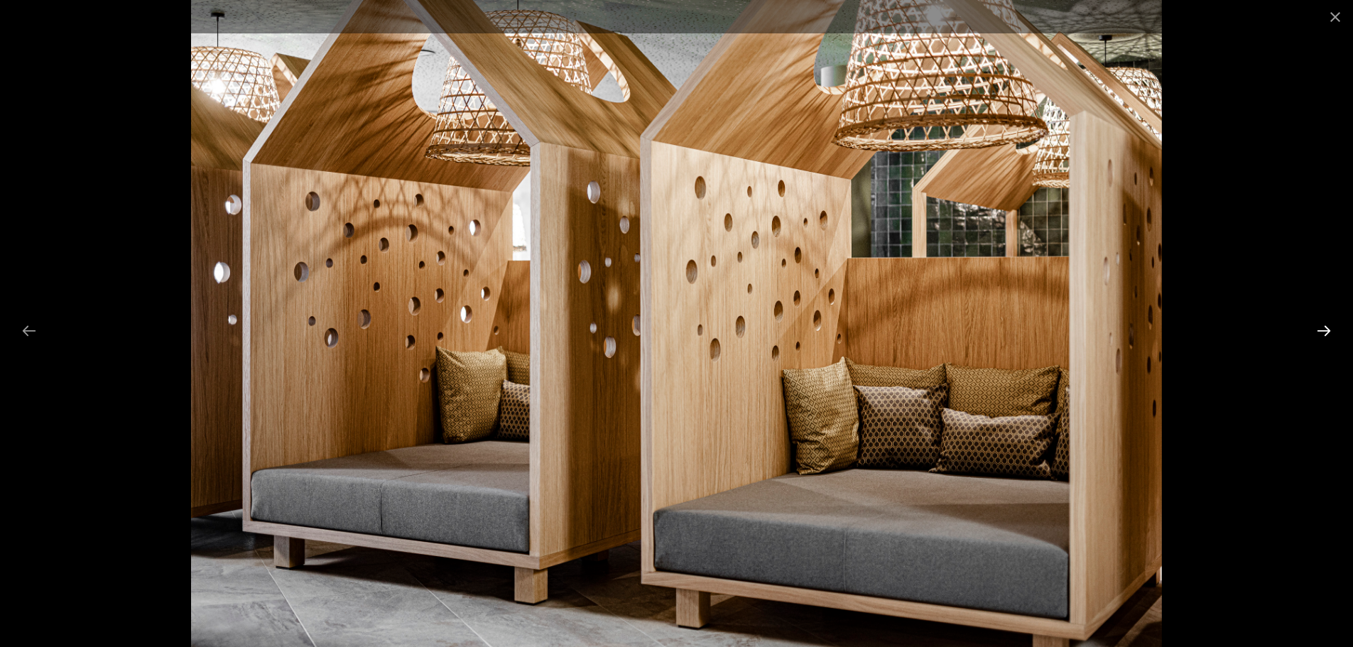
click at [1325, 337] on button "Next slide" at bounding box center [1324, 331] width 30 height 28
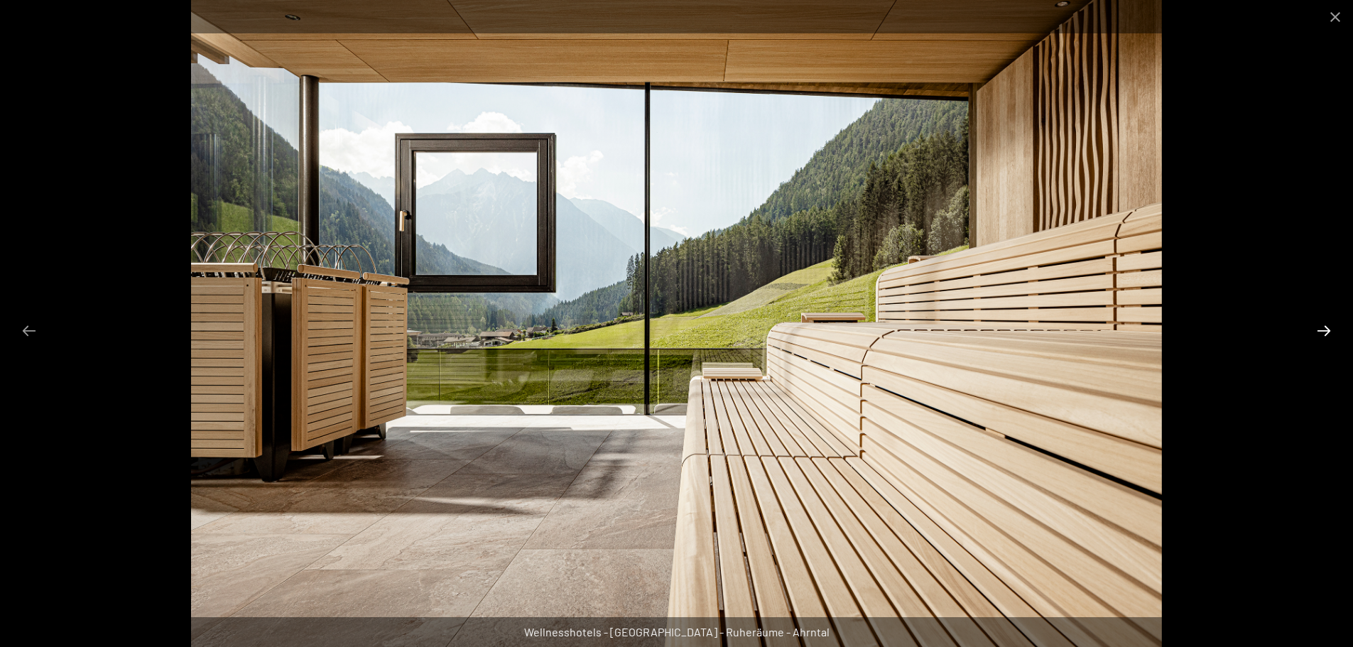
click at [1325, 337] on button "Next slide" at bounding box center [1324, 331] width 30 height 28
click at [1326, 334] on button "Next slide" at bounding box center [1324, 331] width 30 height 28
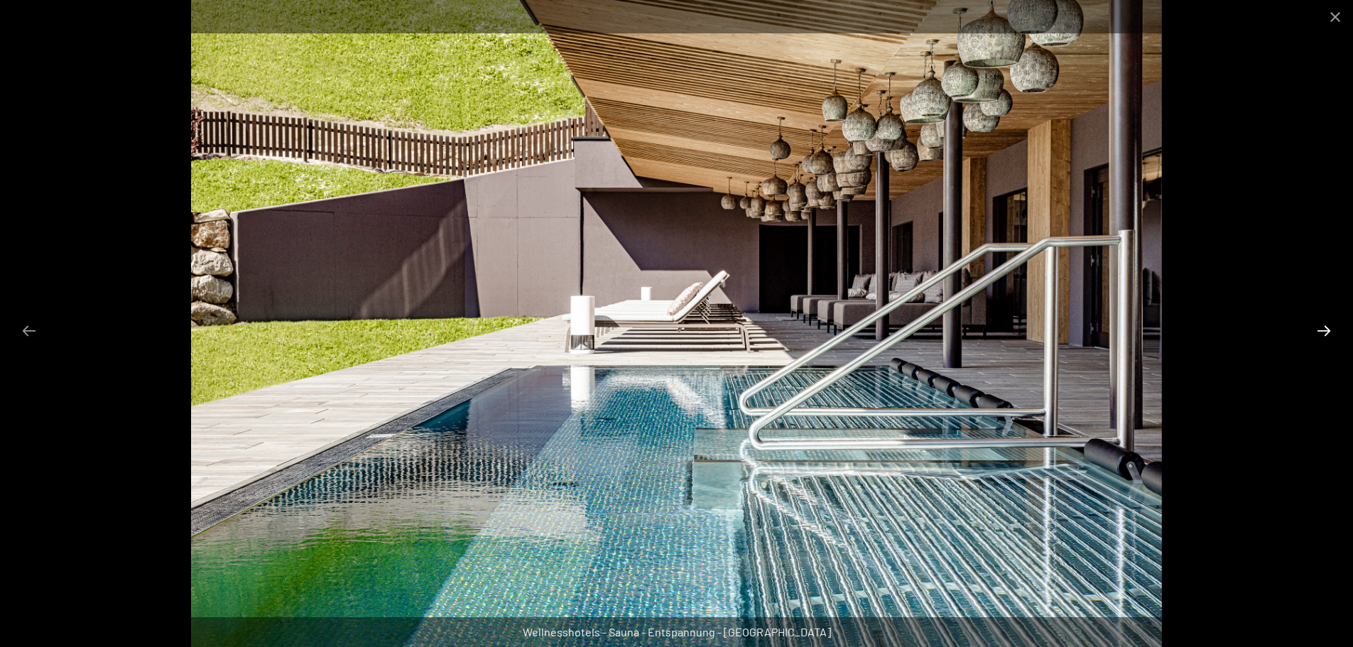
click at [1326, 333] on button "Next slide" at bounding box center [1324, 331] width 30 height 28
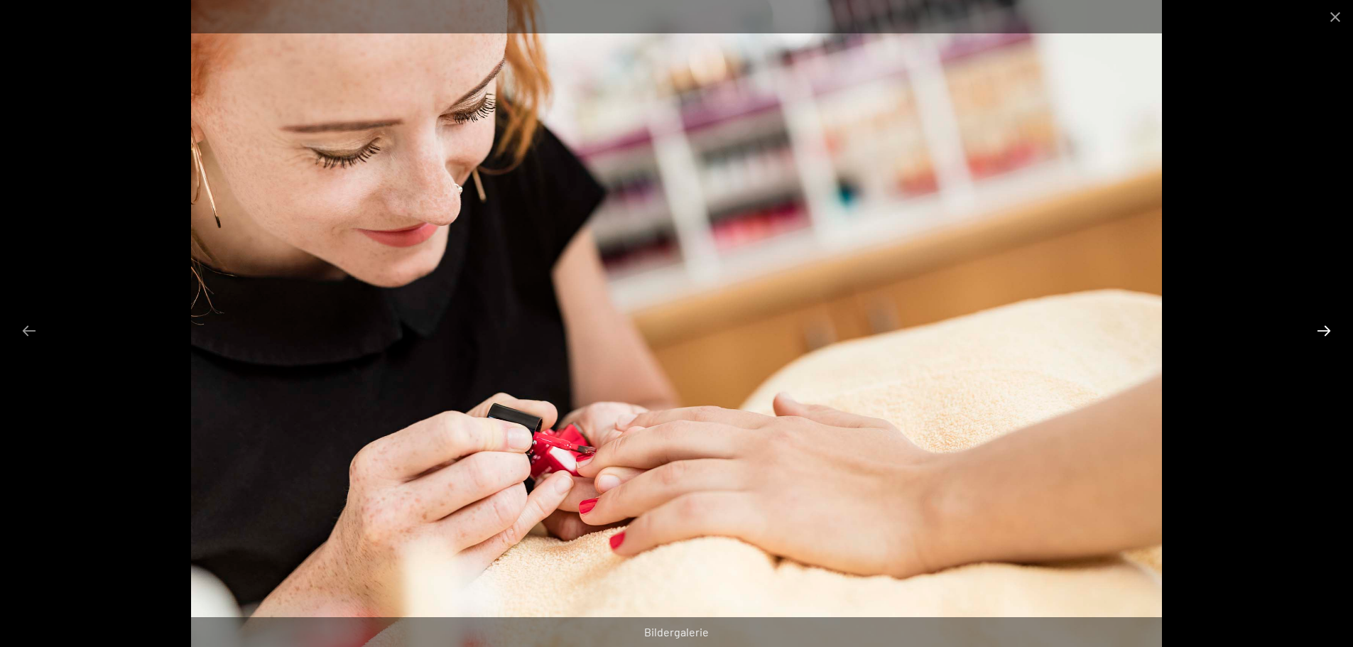
click at [1326, 333] on button "Next slide" at bounding box center [1324, 331] width 30 height 28
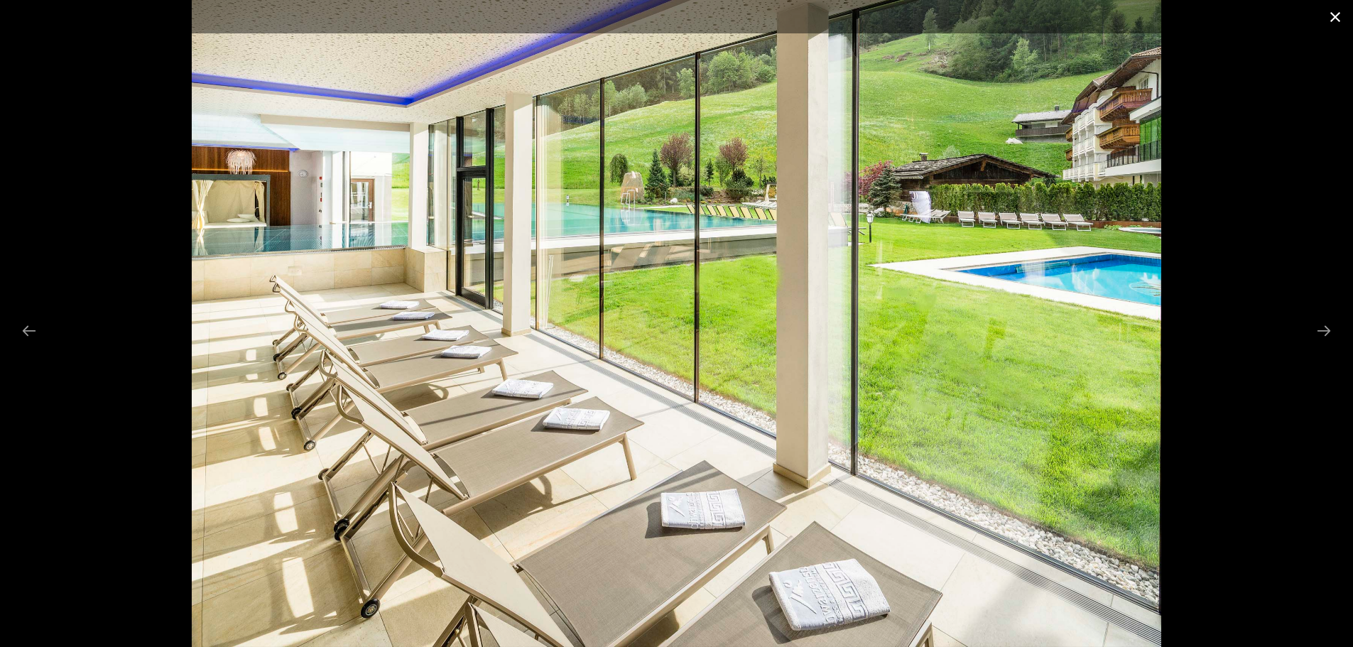
click at [1337, 13] on button "Close gallery" at bounding box center [1336, 16] width 36 height 33
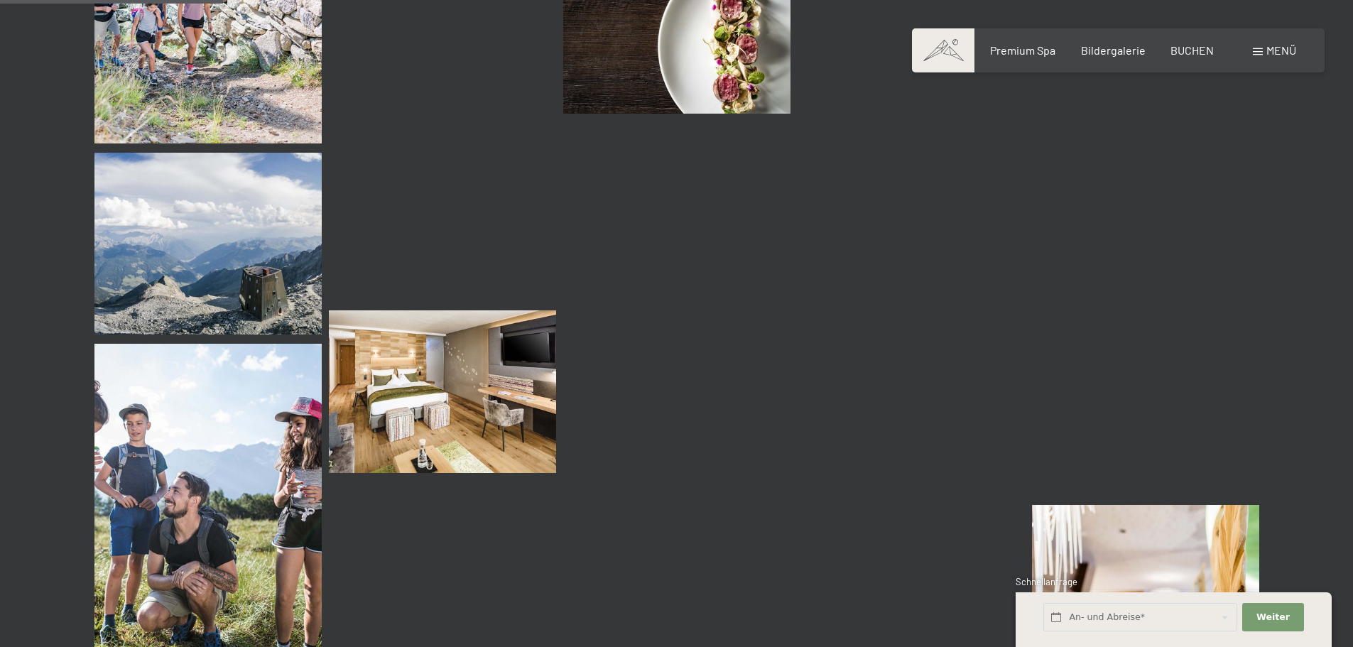
scroll to position [2984, 0]
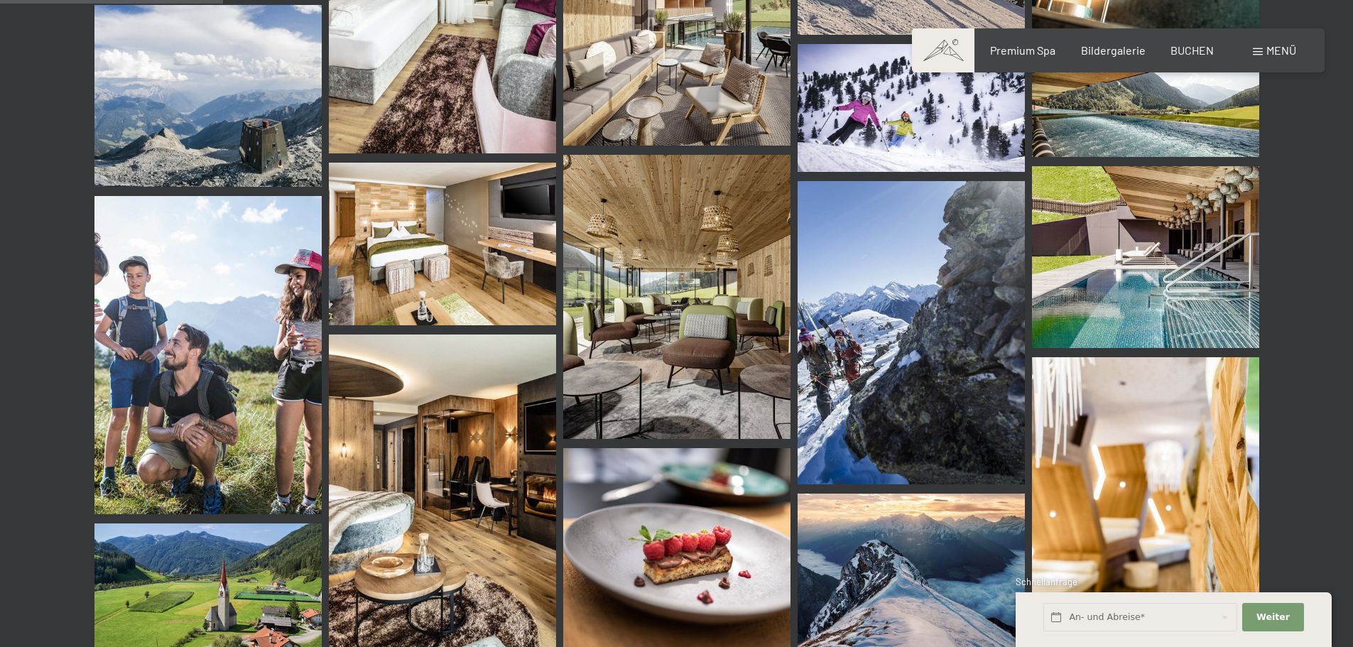
click at [419, 232] on img at bounding box center [442, 244] width 227 height 163
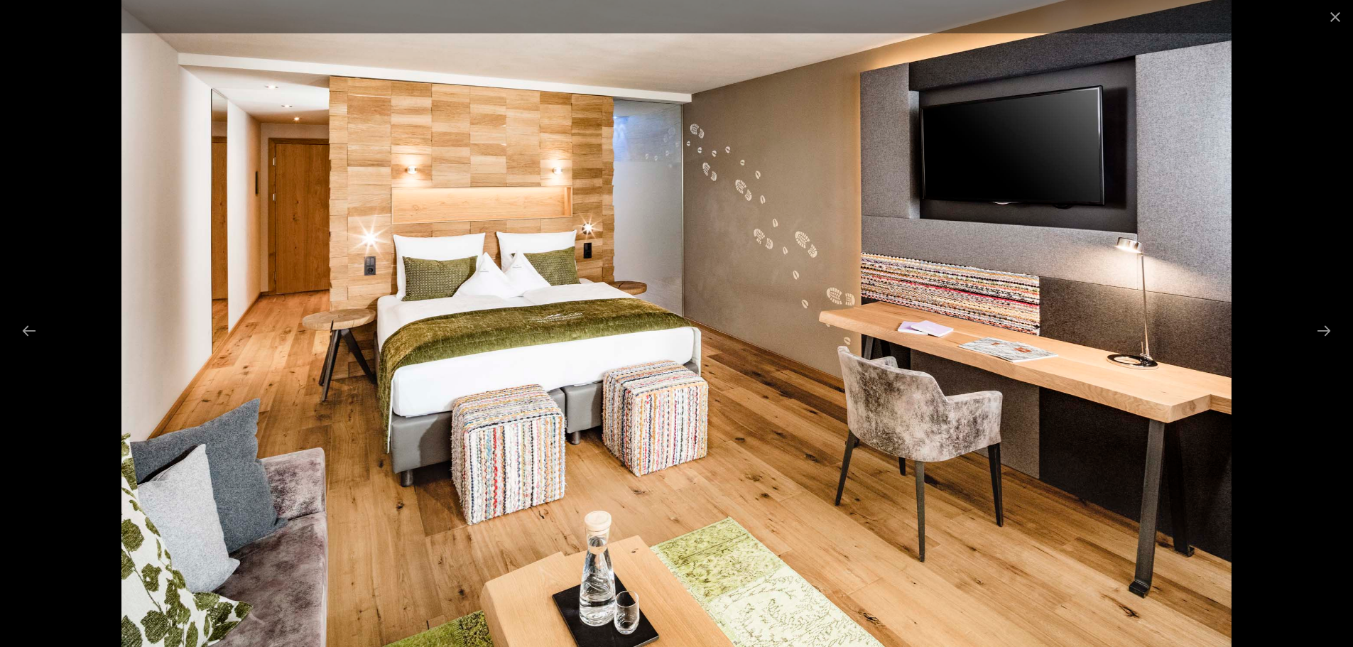
scroll to position [3339, 0]
click at [1329, 329] on button "Next slide" at bounding box center [1324, 331] width 30 height 28
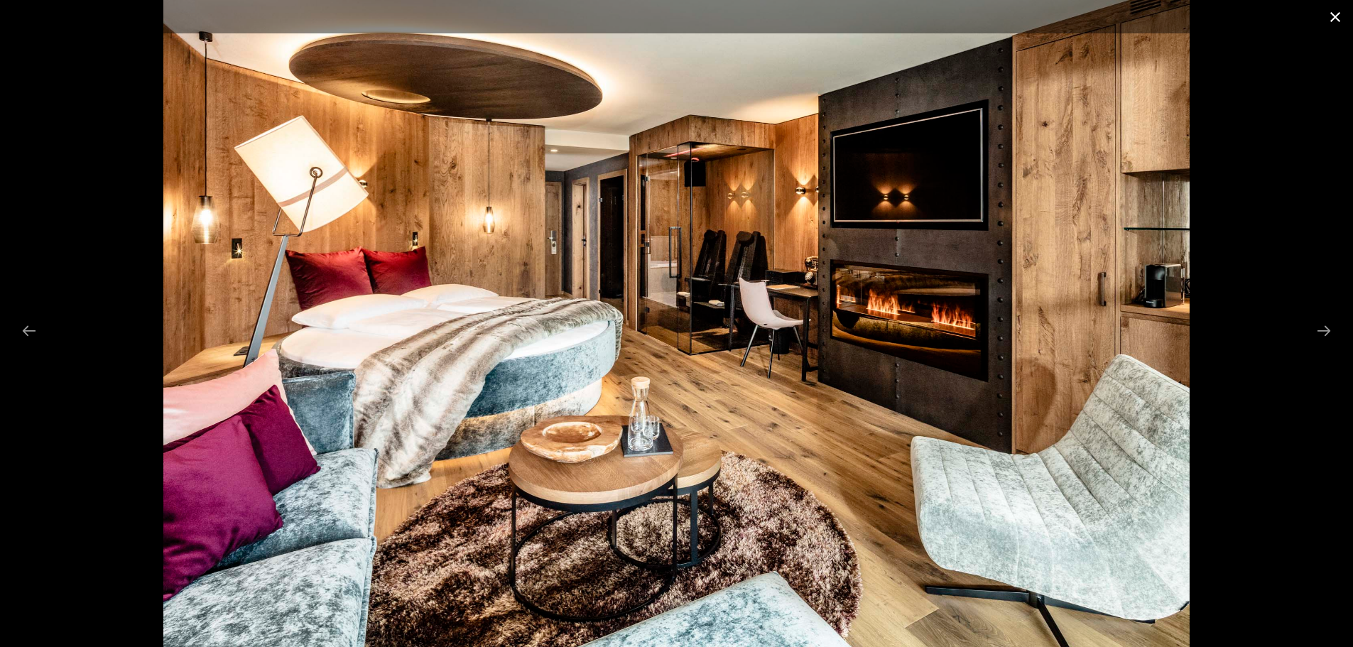
click at [1327, 21] on button "Close gallery" at bounding box center [1336, 16] width 36 height 33
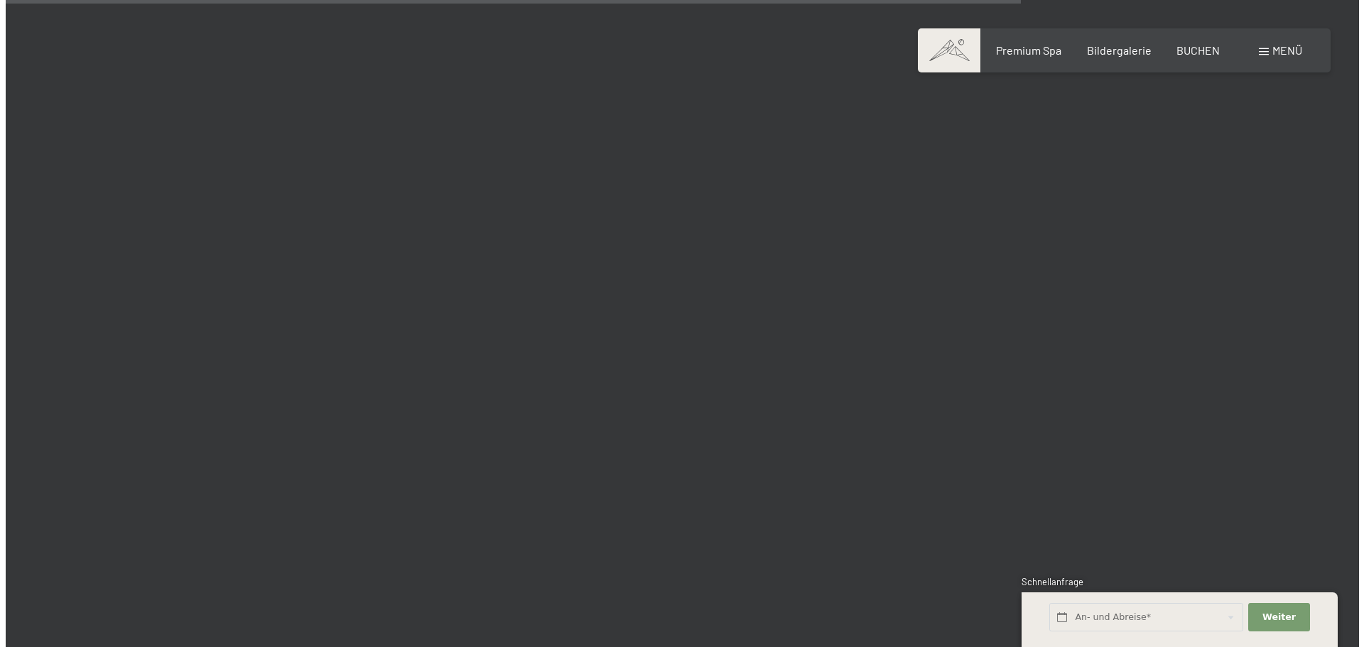
scroll to position [13570, 0]
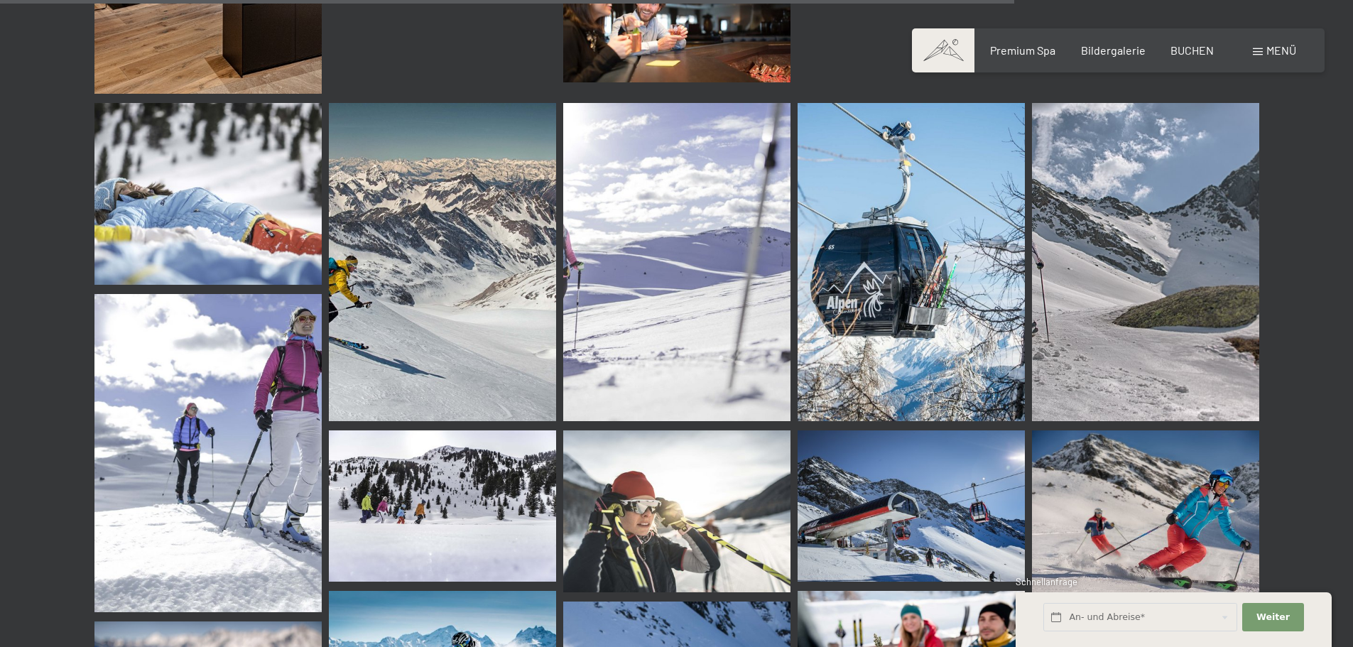
click at [1251, 52] on div "Buchen Anfragen Premium Spa Bildergalerie BUCHEN Menü DE IT EN Gutschein Bilder…" at bounding box center [1119, 51] width 356 height 16
click at [1257, 53] on span at bounding box center [1258, 51] width 10 height 7
